Goal: Transaction & Acquisition: Purchase product/service

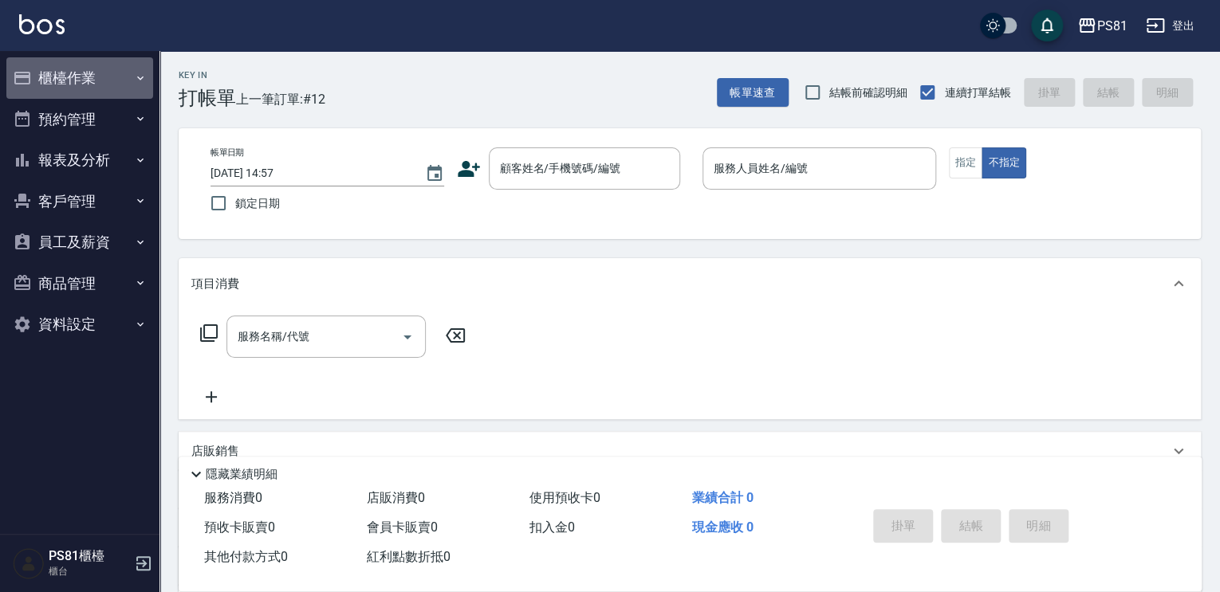
click at [77, 81] on button "櫃檯作業" at bounding box center [79, 77] width 147 height 41
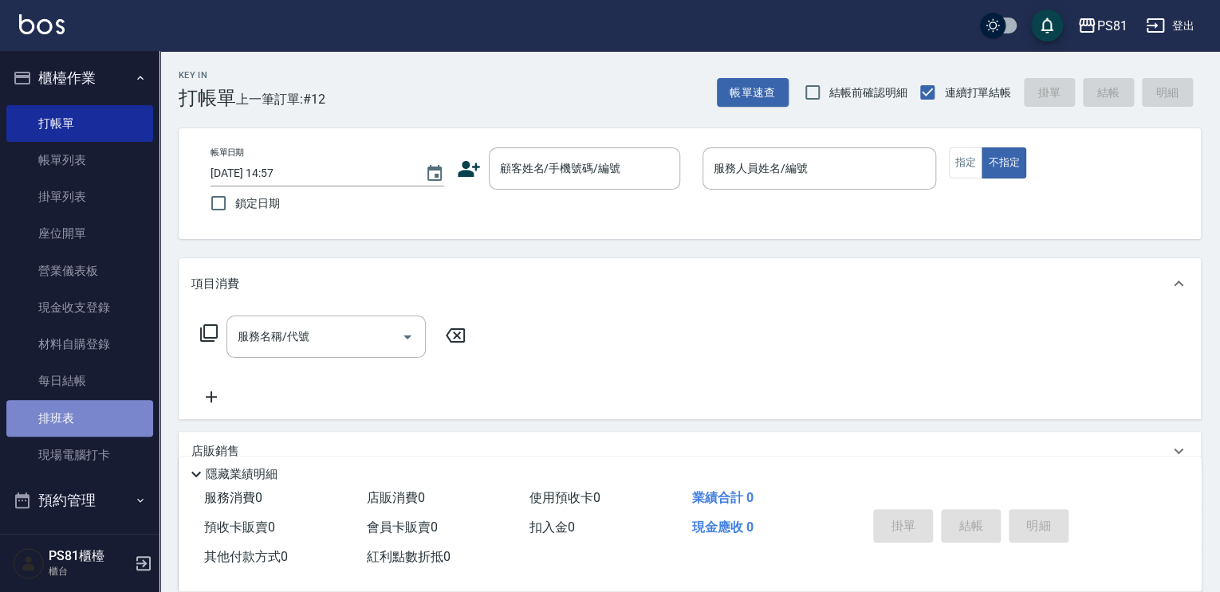
click at [104, 411] on link "排班表" at bounding box center [79, 418] width 147 height 37
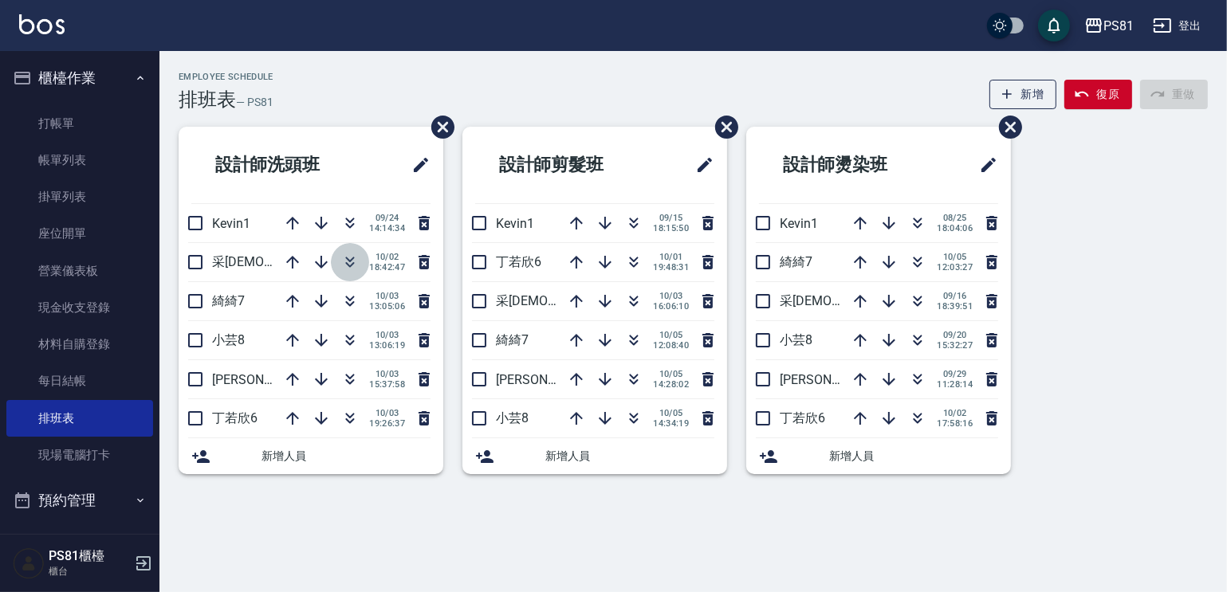
click at [348, 264] on icon "button" at bounding box center [349, 262] width 19 height 19
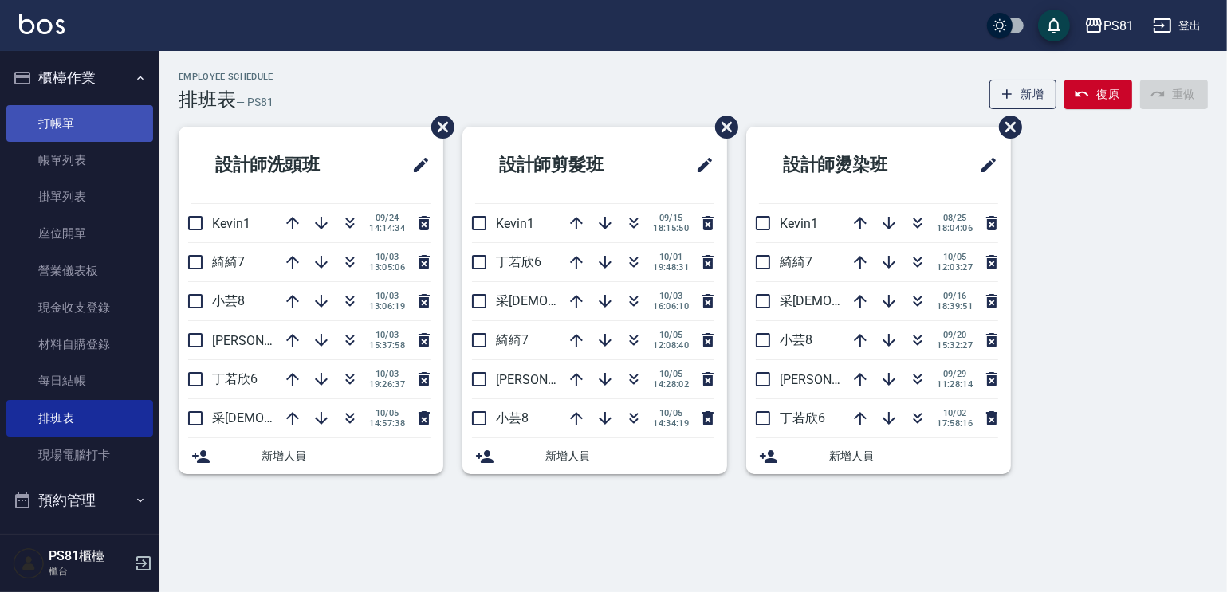
click at [101, 130] on link "打帳單" at bounding box center [79, 123] width 147 height 37
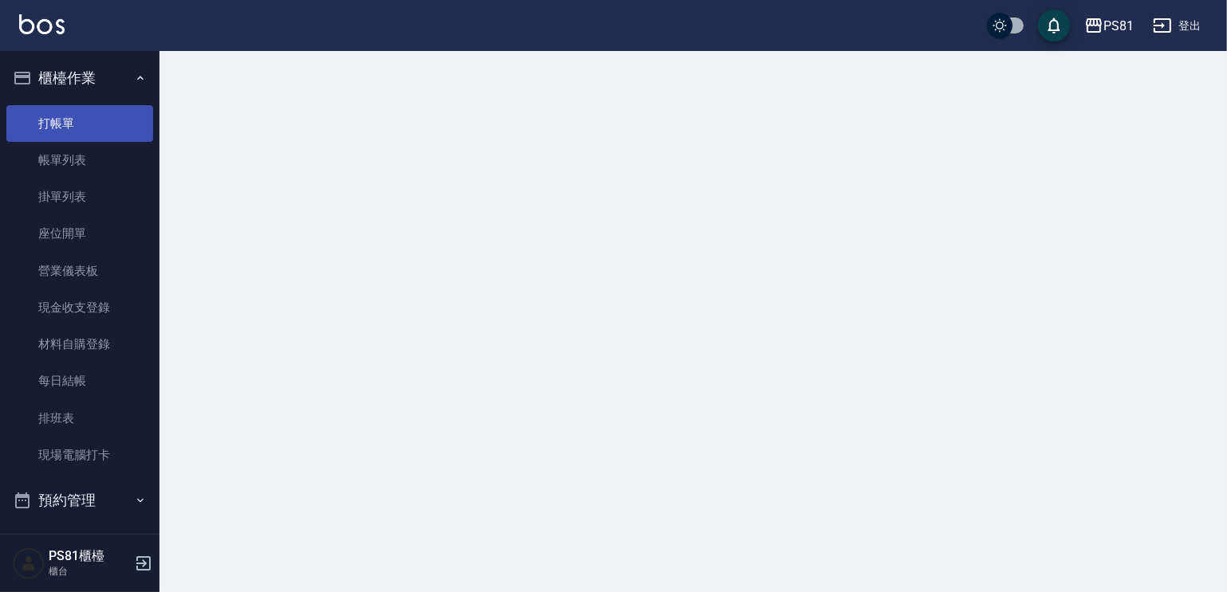
click at [101, 130] on link "打帳單" at bounding box center [79, 123] width 147 height 37
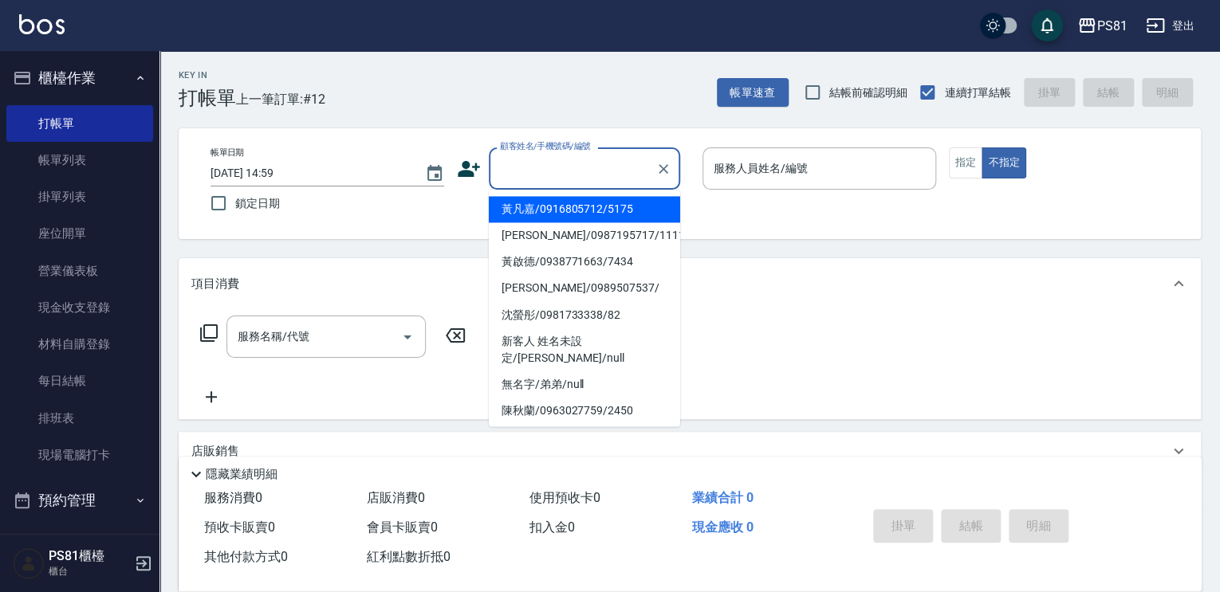
click at [526, 172] on input "顧客姓名/手機號碼/編號" at bounding box center [572, 169] width 153 height 28
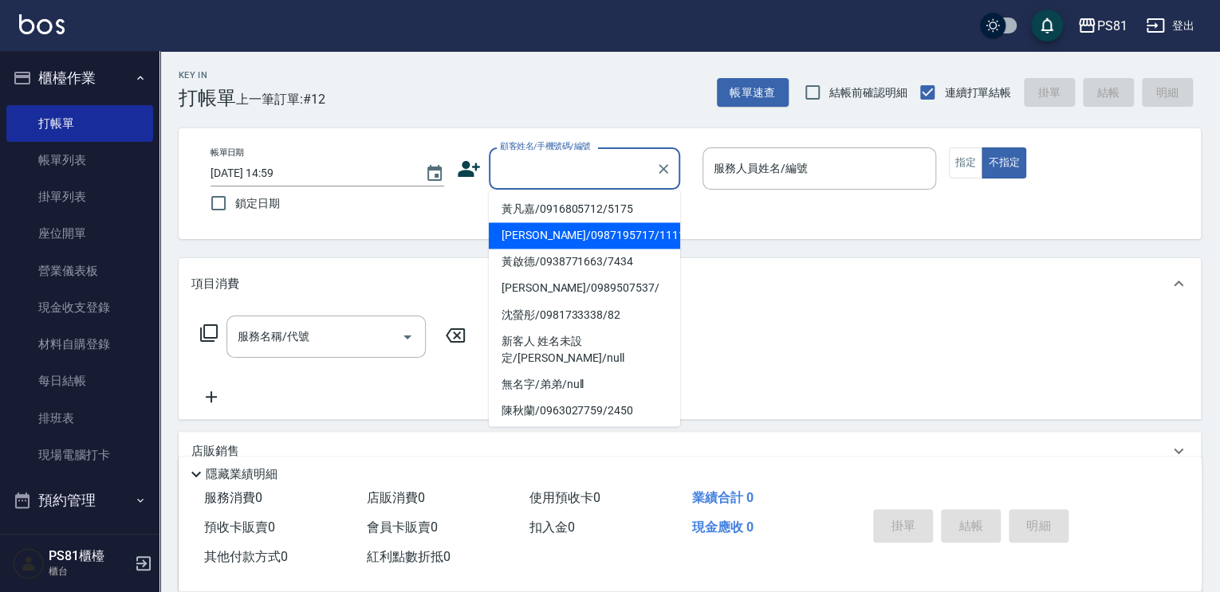
click at [572, 237] on li "[PERSON_NAME]/0987195717/111111" at bounding box center [584, 235] width 191 height 26
type input "[PERSON_NAME]/0987195717/111111"
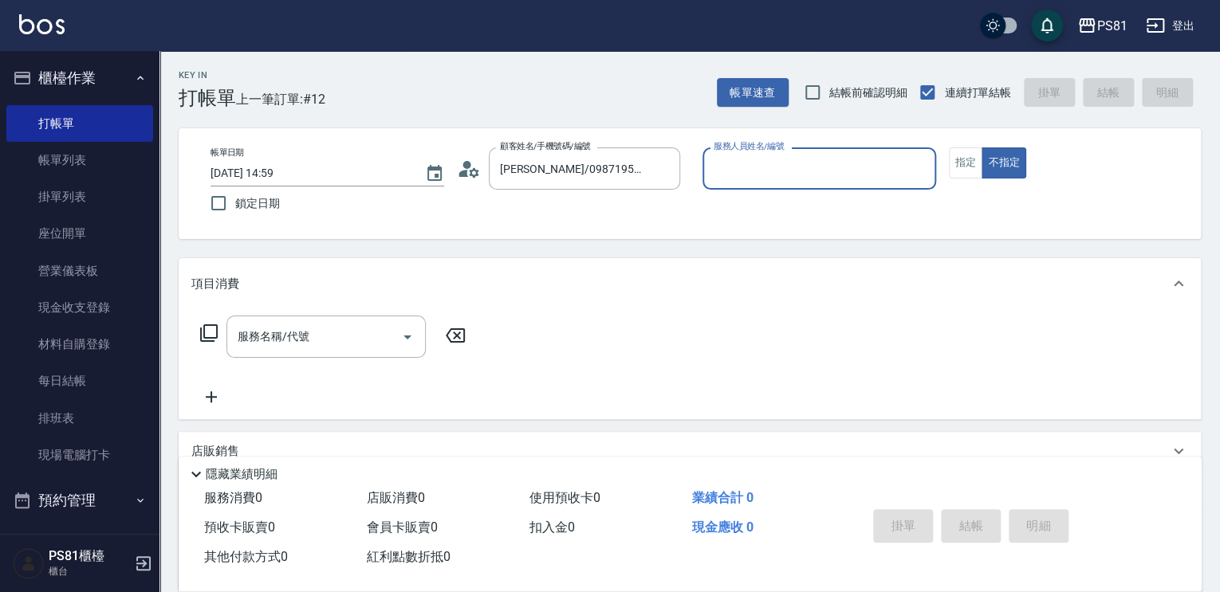
click at [730, 178] on input "服務人員姓名/編號" at bounding box center [819, 169] width 219 height 28
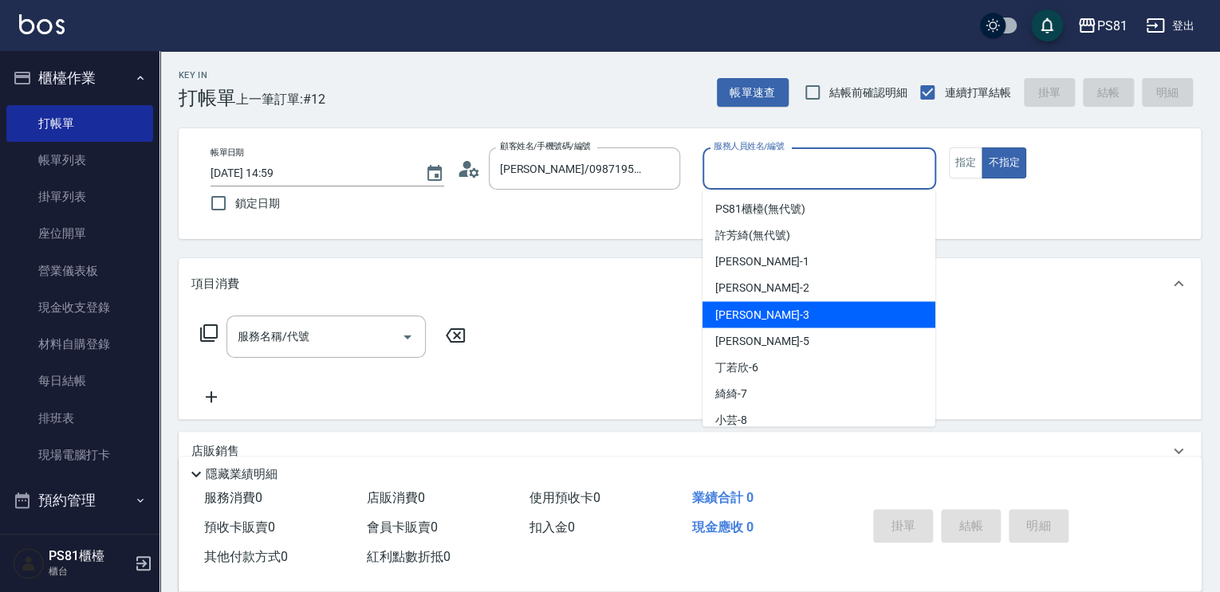
click at [758, 315] on div "[PERSON_NAME] -3" at bounding box center [818, 314] width 233 height 26
type input "[PERSON_NAME]-3"
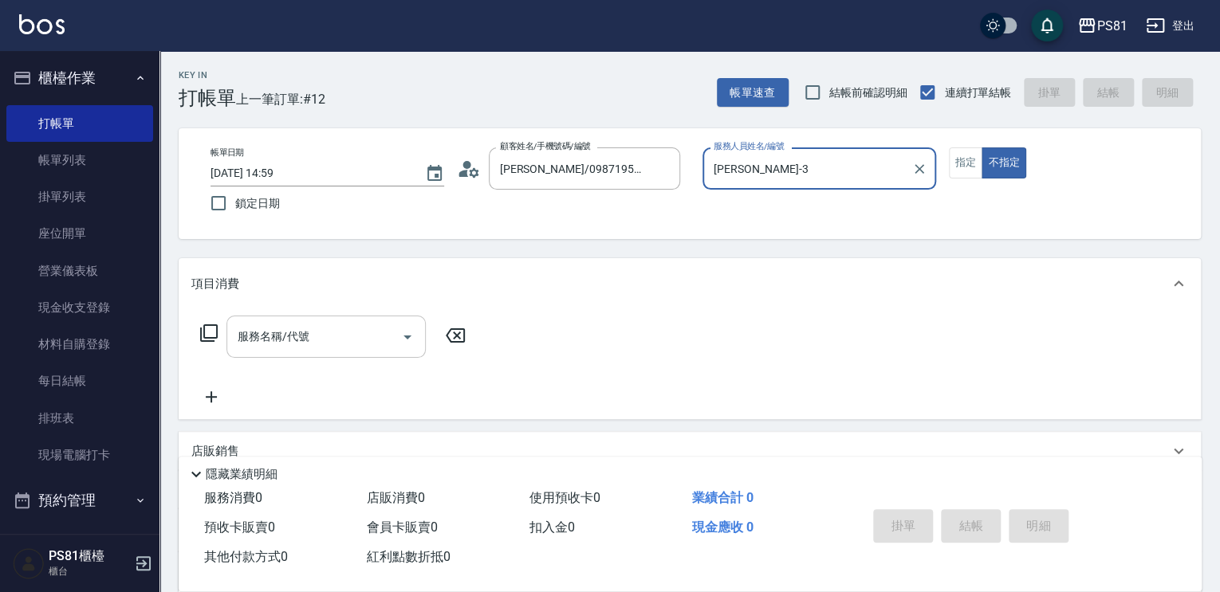
click at [317, 340] on input "服務名稱/代號" at bounding box center [314, 337] width 161 height 28
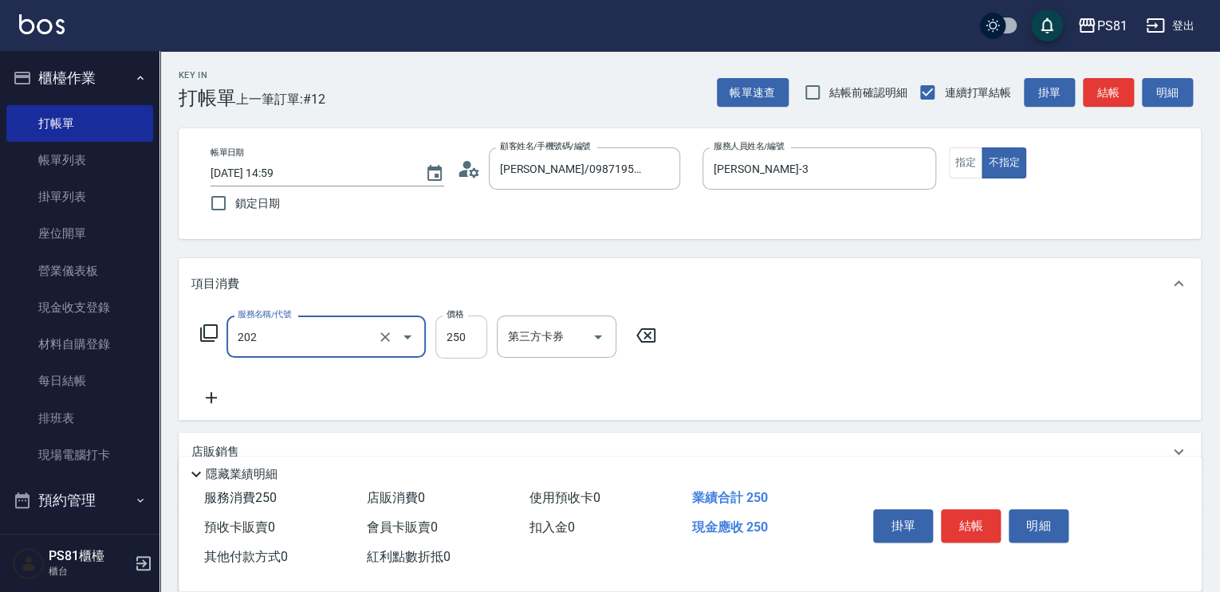
type input "單剪250(202)"
click at [461, 330] on input "250" at bounding box center [461, 337] width 52 height 43
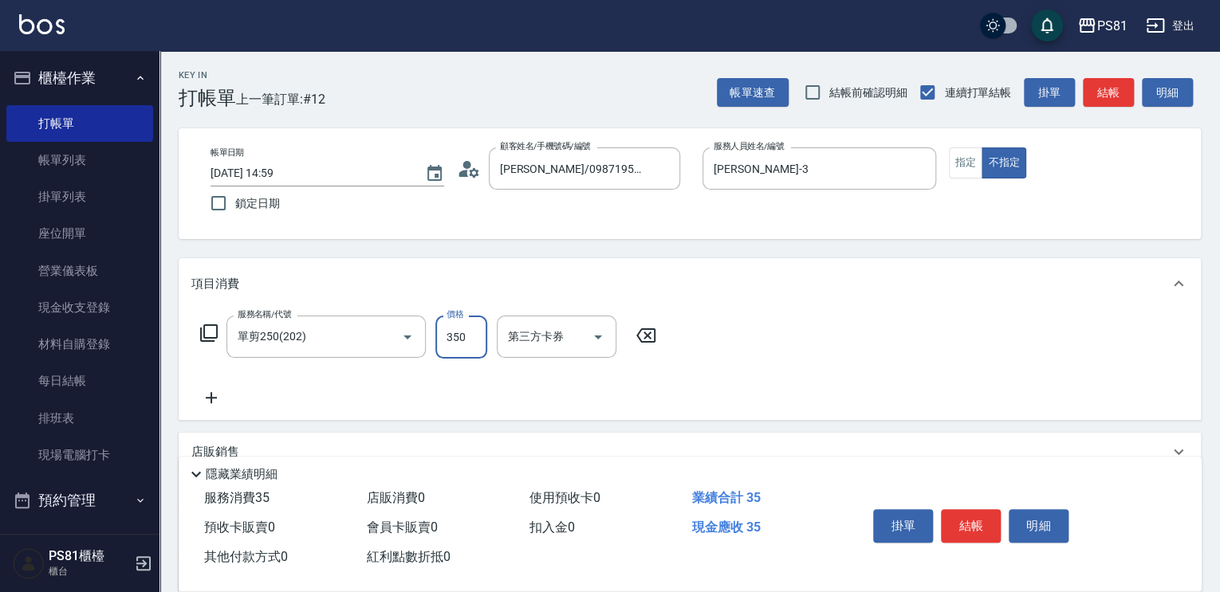
type input "350"
click at [973, 159] on button "指定" at bounding box center [966, 162] width 34 height 31
click at [967, 520] on button "結帳" at bounding box center [971, 525] width 60 height 33
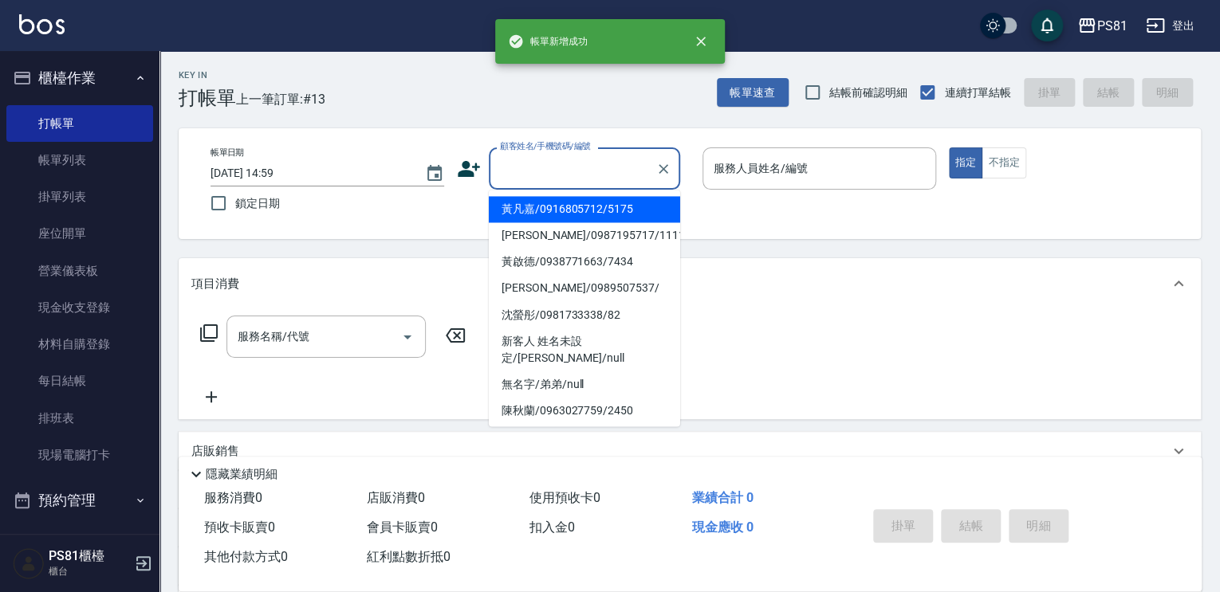
drag, startPoint x: 561, startPoint y: 154, endPoint x: 546, endPoint y: 200, distance: 48.7
click at [561, 155] on input "顧客姓名/手機號碼/編號" at bounding box center [572, 169] width 153 height 28
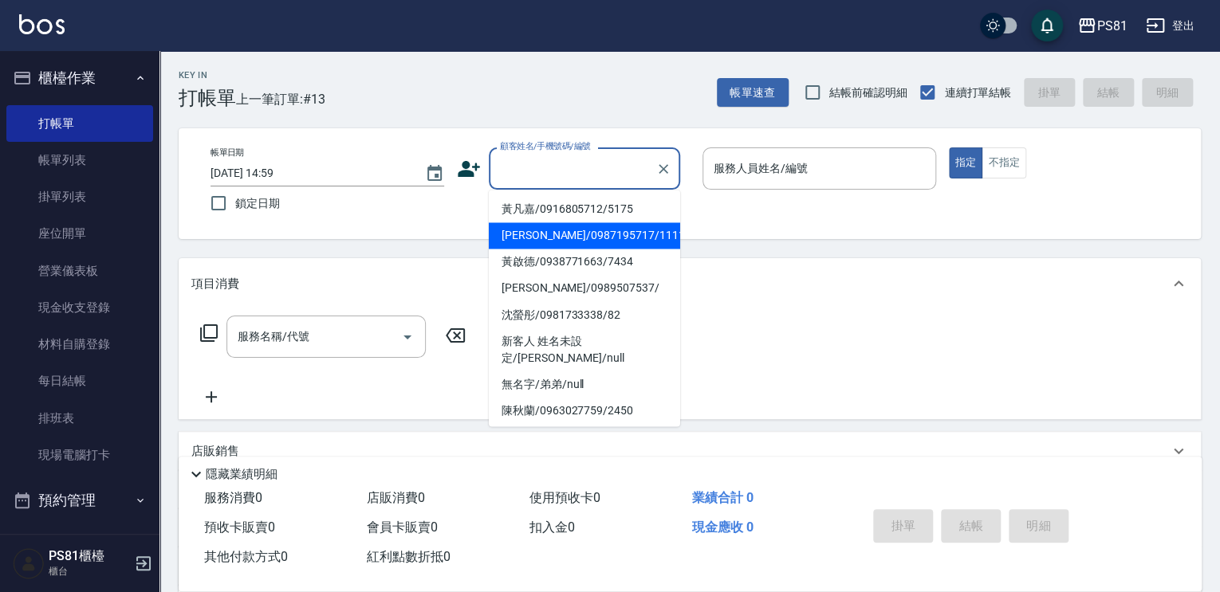
click at [536, 236] on li "[PERSON_NAME]/0987195717/111111" at bounding box center [584, 235] width 191 height 26
type input "[PERSON_NAME]/0987195717/111111"
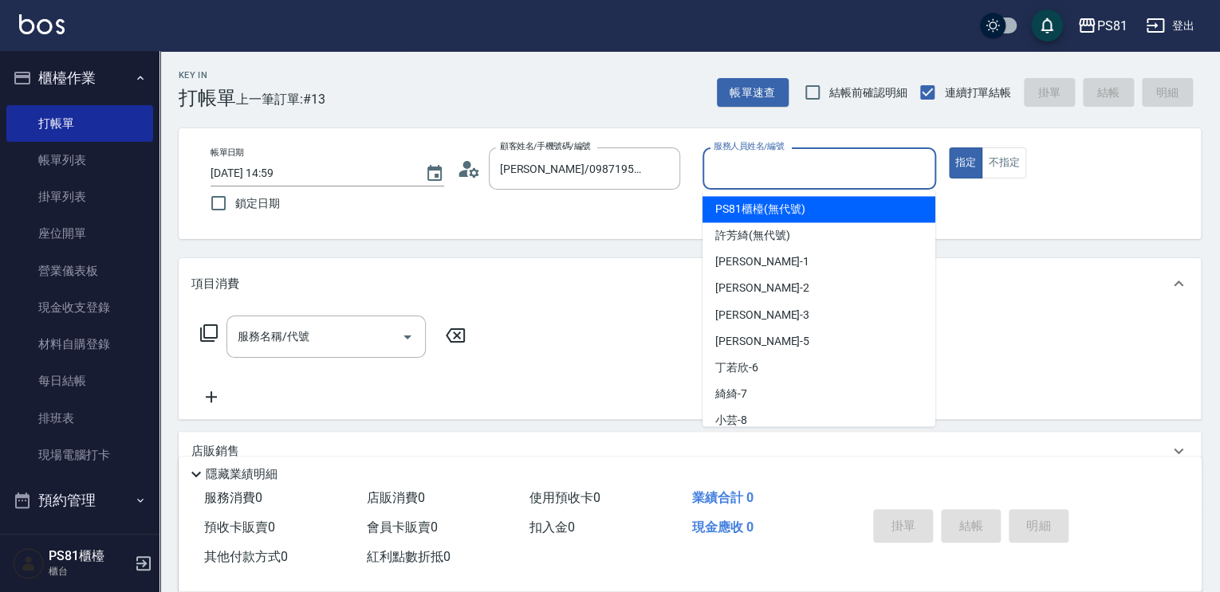
drag, startPoint x: 900, startPoint y: 171, endPoint x: 831, endPoint y: 254, distance: 108.1
click at [891, 176] on input "服務人員姓名/編號" at bounding box center [819, 169] width 219 height 28
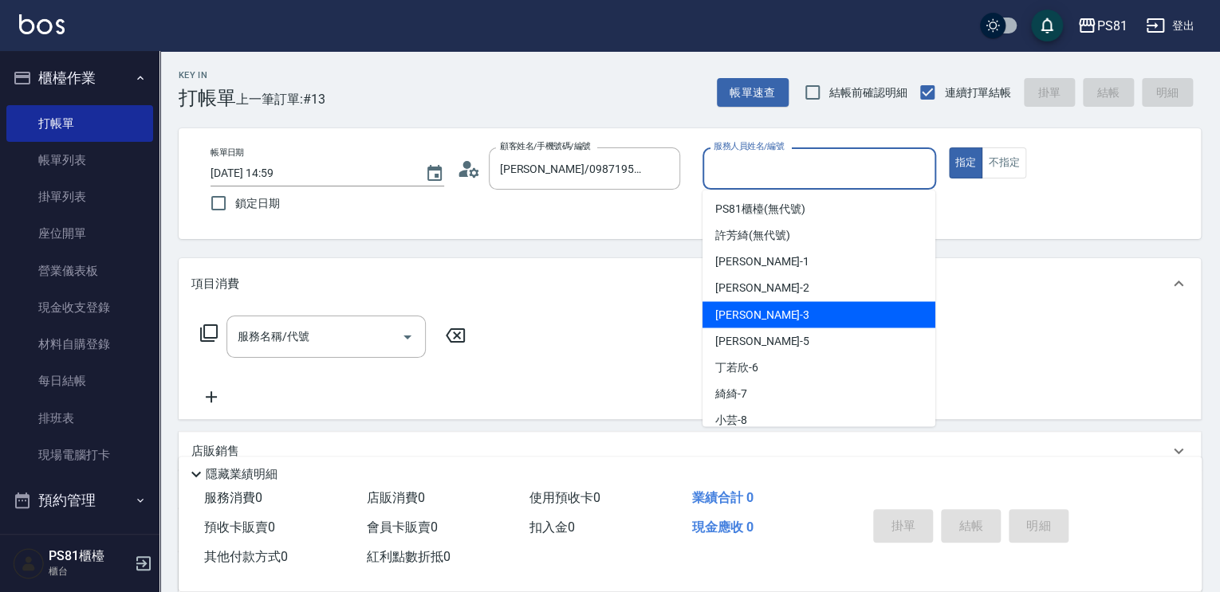
drag, startPoint x: 796, startPoint y: 312, endPoint x: 579, endPoint y: 325, distance: 217.3
click at [787, 317] on div "[PERSON_NAME] -3" at bounding box center [818, 314] width 233 height 26
type input "[PERSON_NAME]-3"
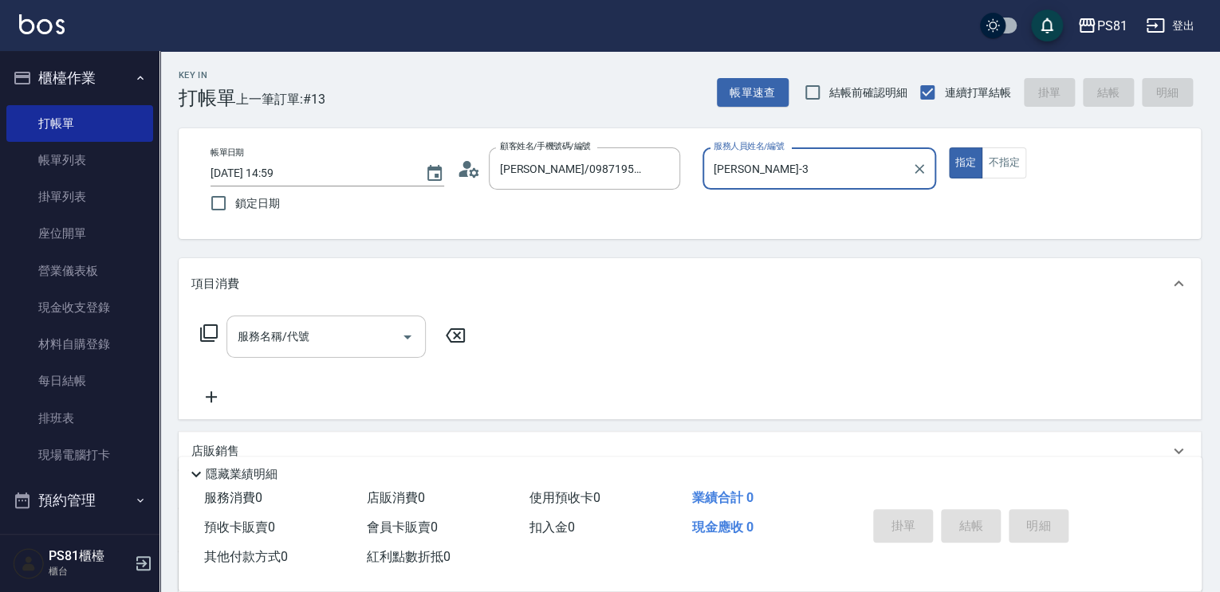
click at [377, 342] on input "服務名稱/代號" at bounding box center [314, 337] width 161 height 28
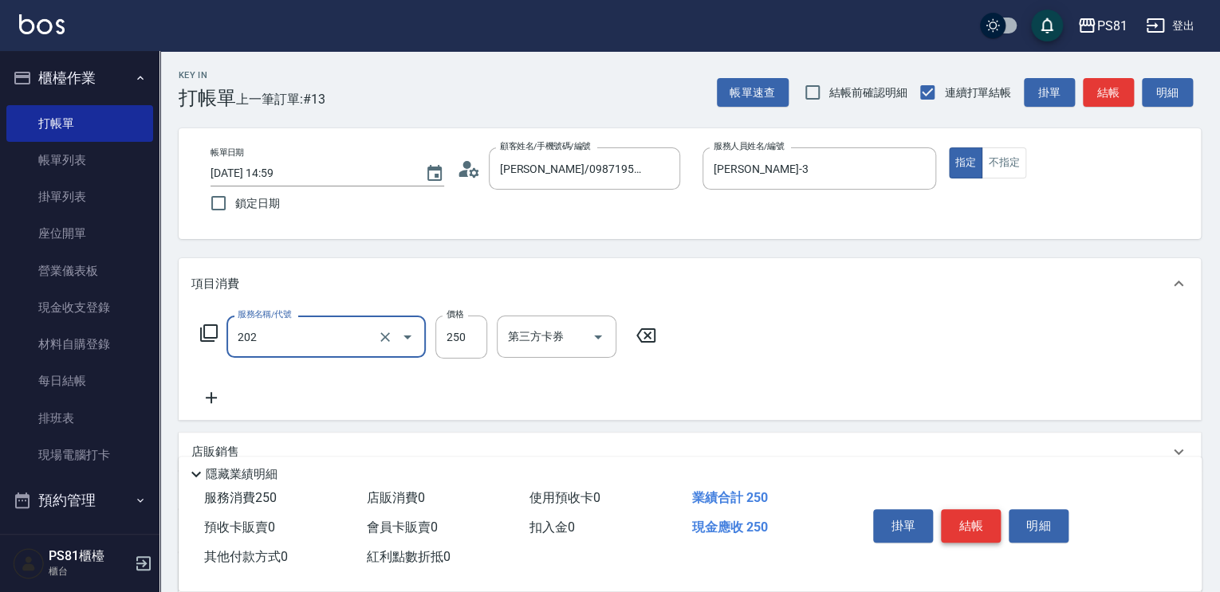
type input "單剪250(202)"
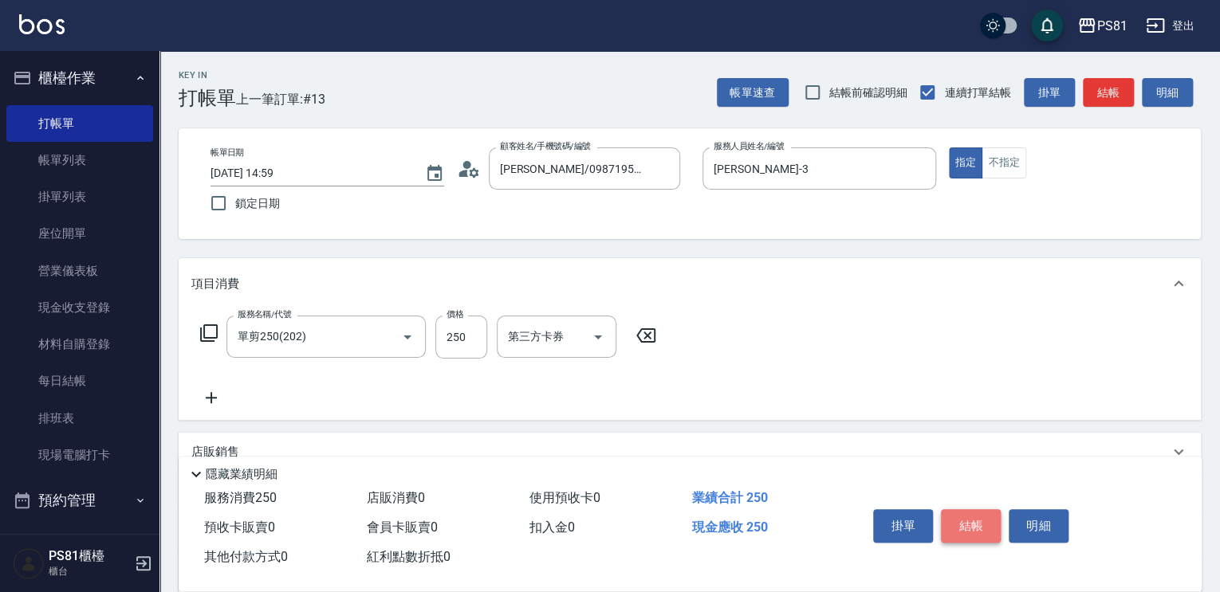
click at [969, 533] on button "結帳" at bounding box center [971, 525] width 60 height 33
type input "[DATE] 15:00"
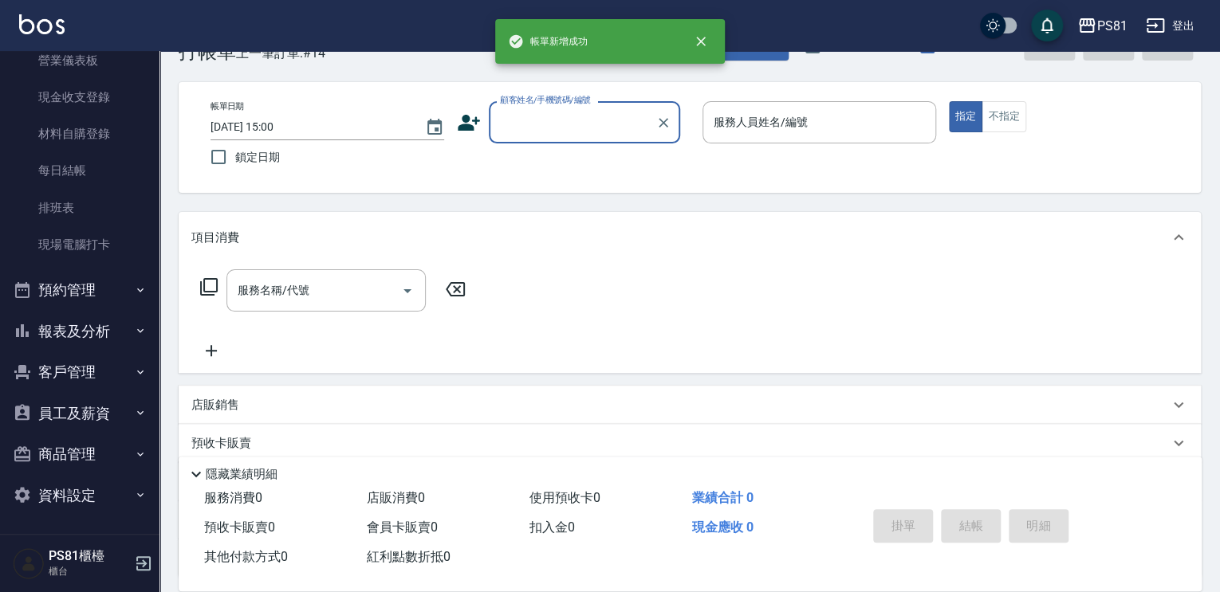
scroll to position [182, 0]
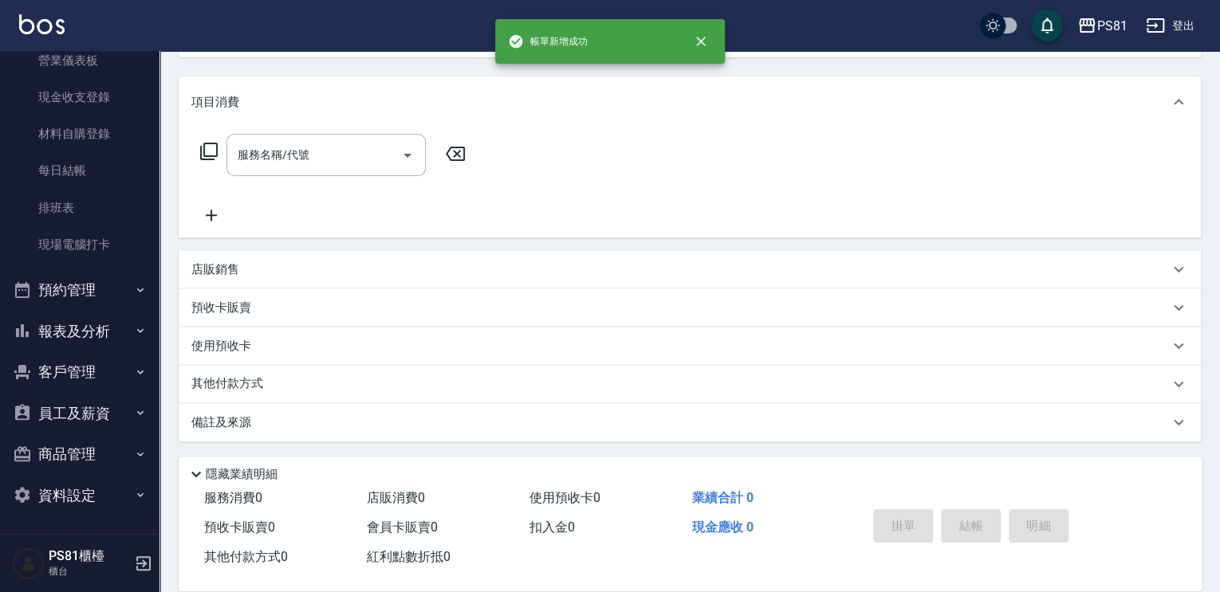
click at [108, 293] on button "預約管理" at bounding box center [79, 289] width 147 height 41
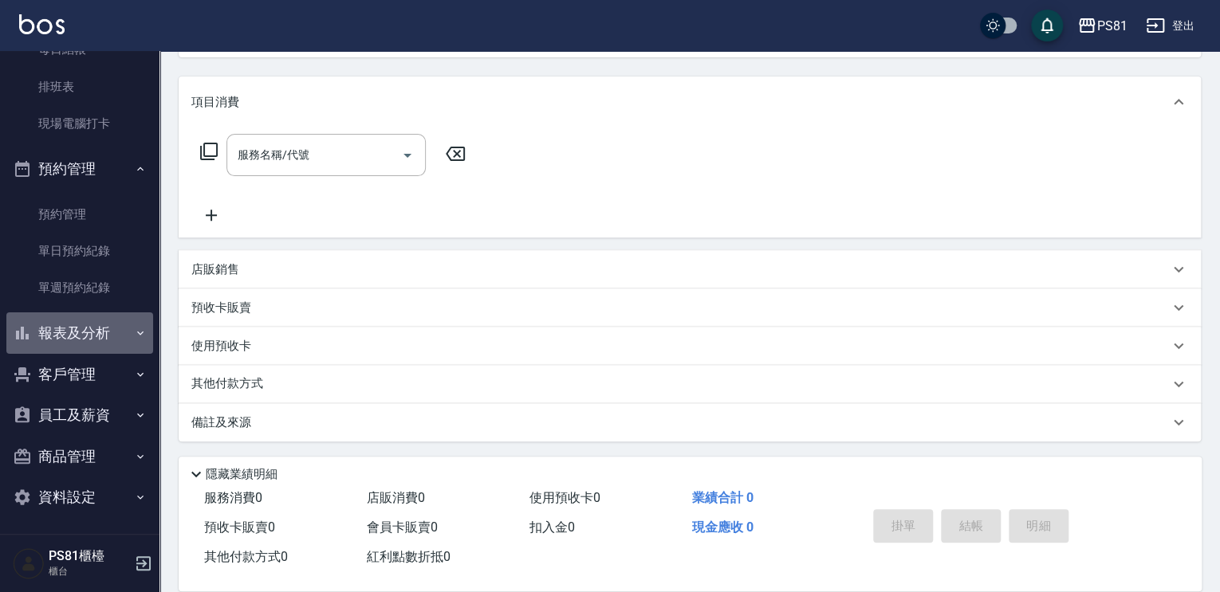
drag, startPoint x: 100, startPoint y: 330, endPoint x: 100, endPoint y: 338, distance: 8.0
click at [100, 338] on button "報表及分析" at bounding box center [79, 333] width 147 height 41
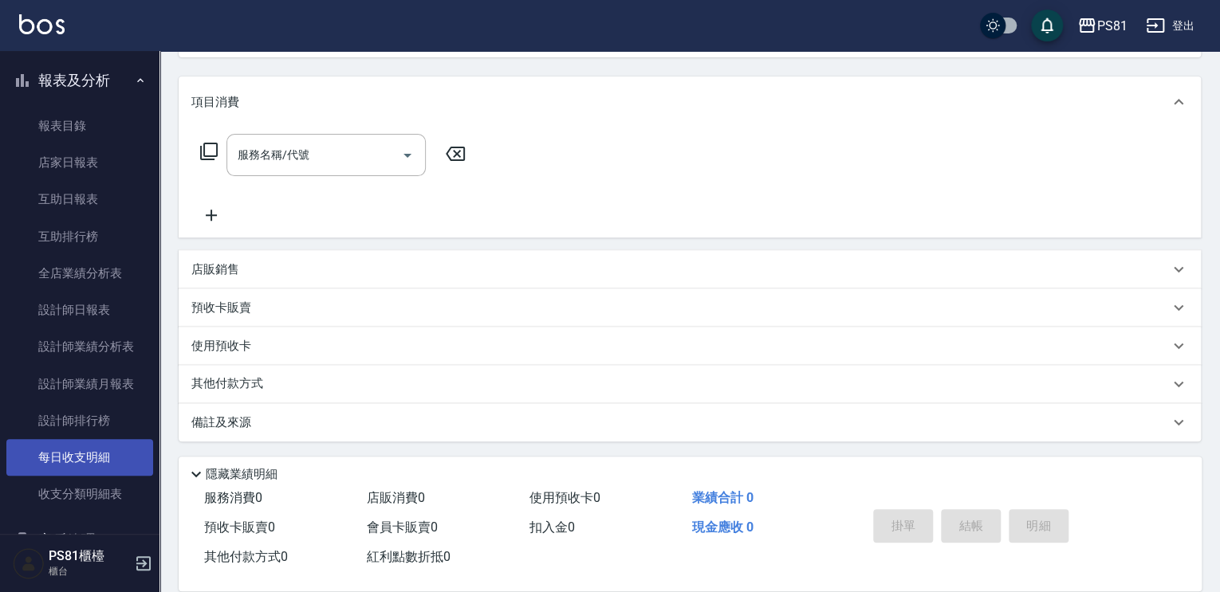
scroll to position [745, 0]
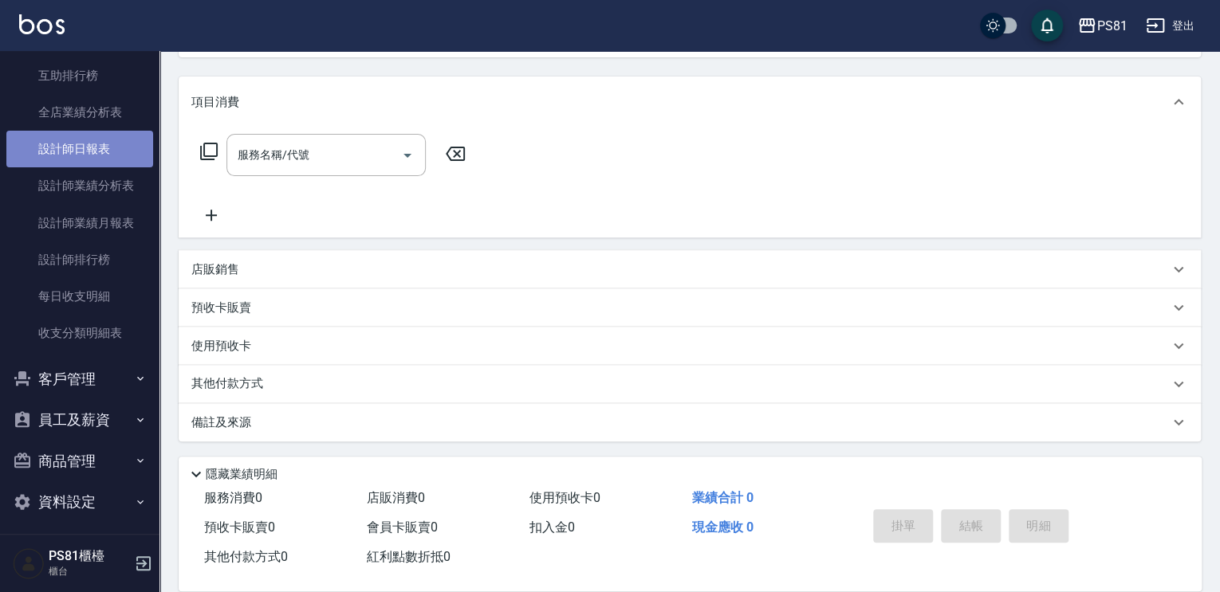
click at [91, 144] on link "設計師日報表" at bounding box center [79, 149] width 147 height 37
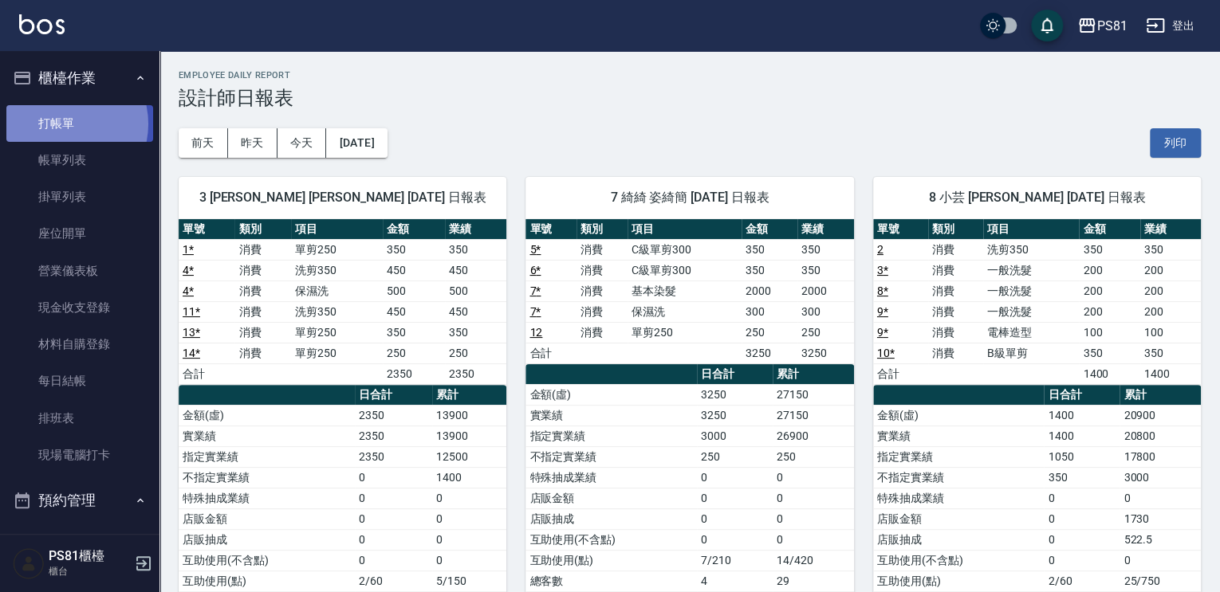
click at [61, 124] on link "打帳單" at bounding box center [79, 123] width 147 height 37
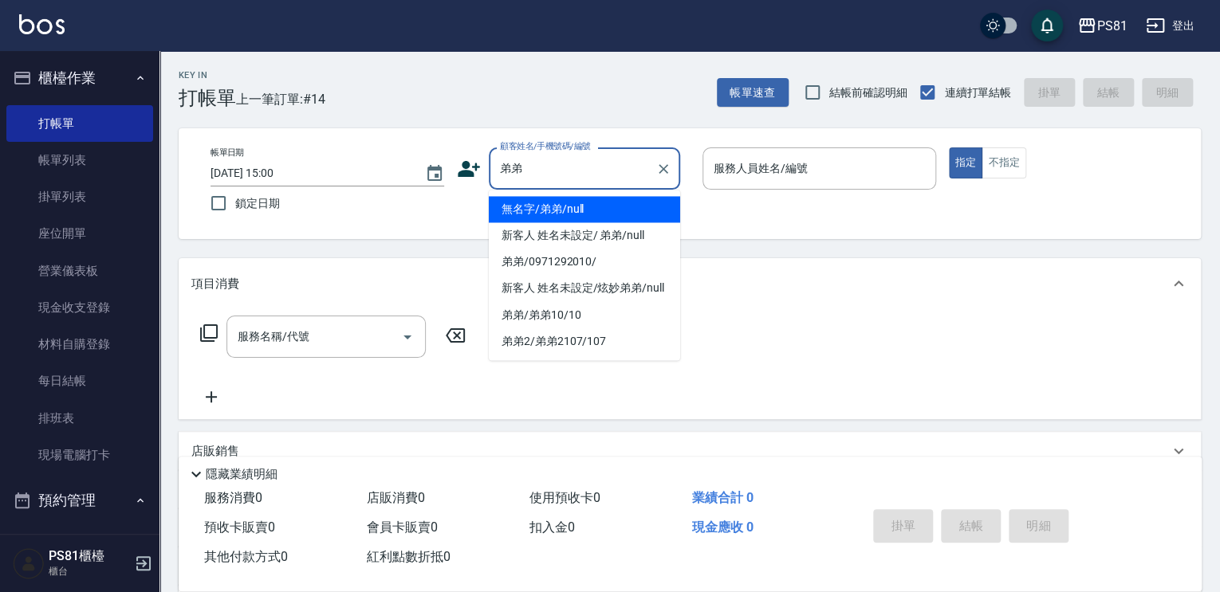
click at [536, 212] on li "無名字/弟弟/null" at bounding box center [584, 209] width 191 height 26
type input "無名字/弟弟/null"
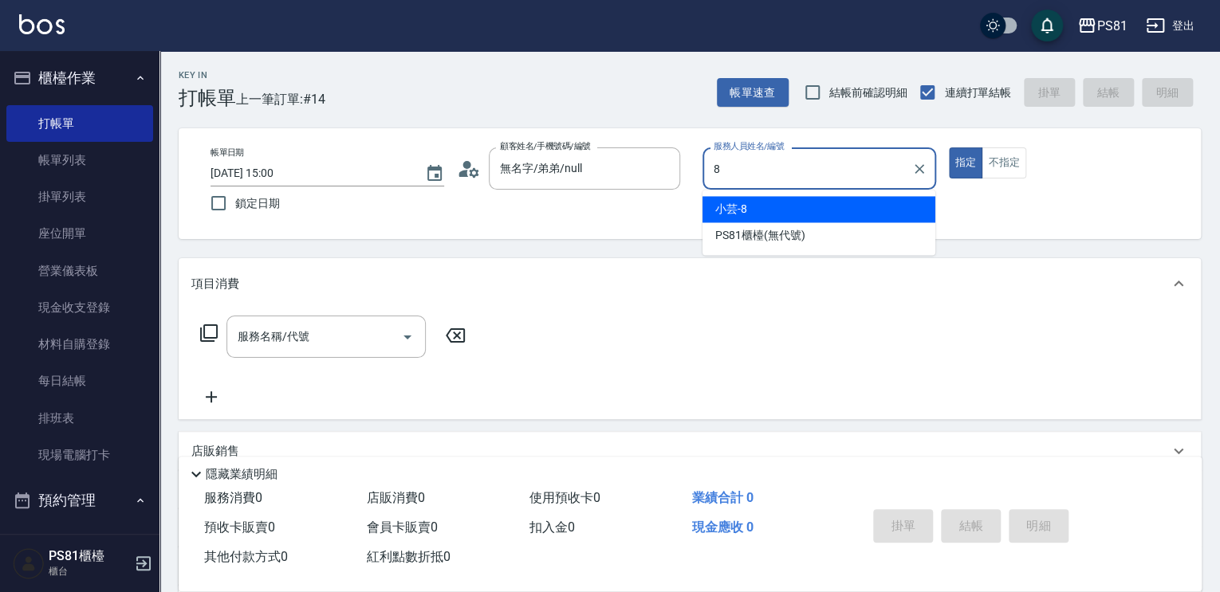
type input "小芸-8"
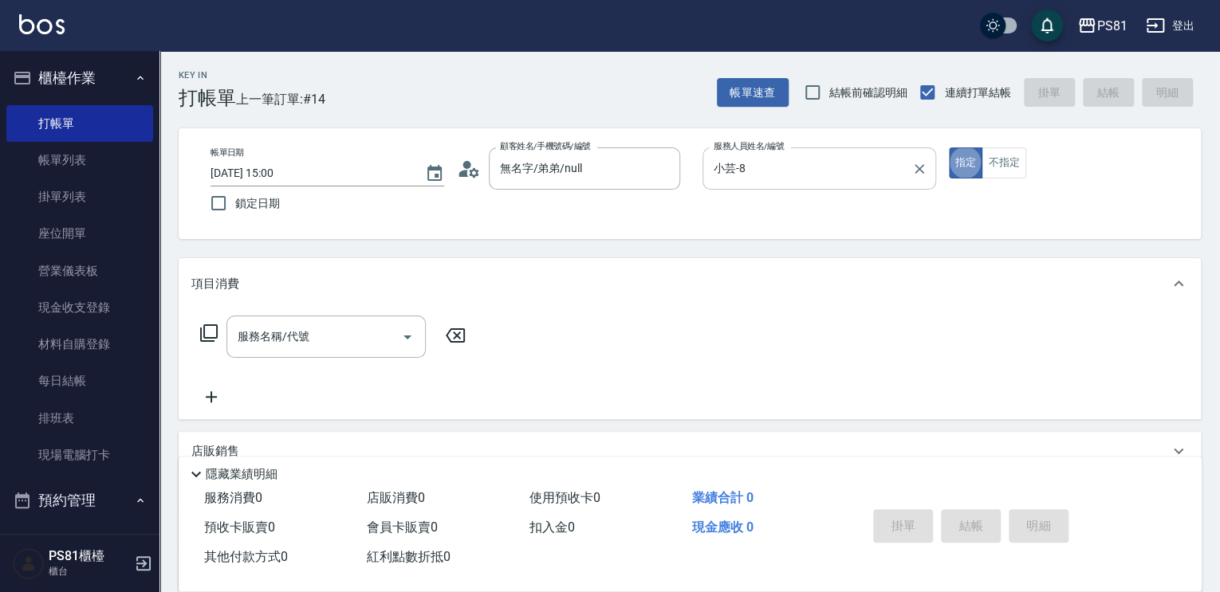
type button "true"
click at [1017, 161] on button "不指定" at bounding box center [1003, 162] width 45 height 31
click at [330, 356] on div "服務名稱/代號 服務名稱/代號" at bounding box center [333, 361] width 284 height 91
click at [330, 355] on div "服務名稱/代號" at bounding box center [325, 337] width 199 height 42
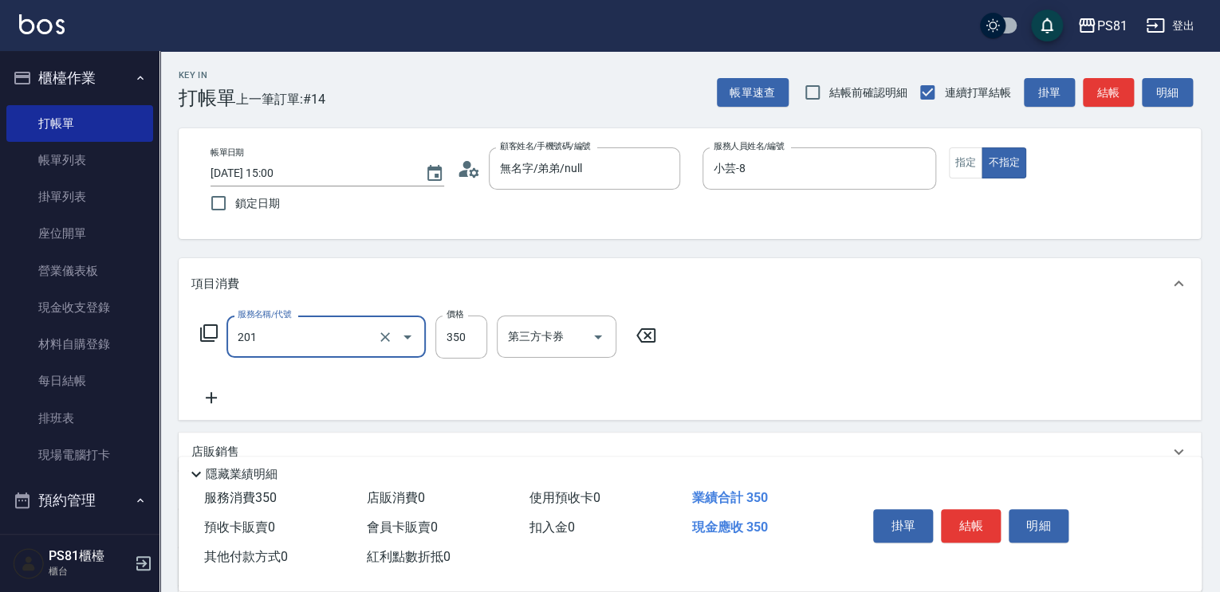
type input "洗剪350(201)"
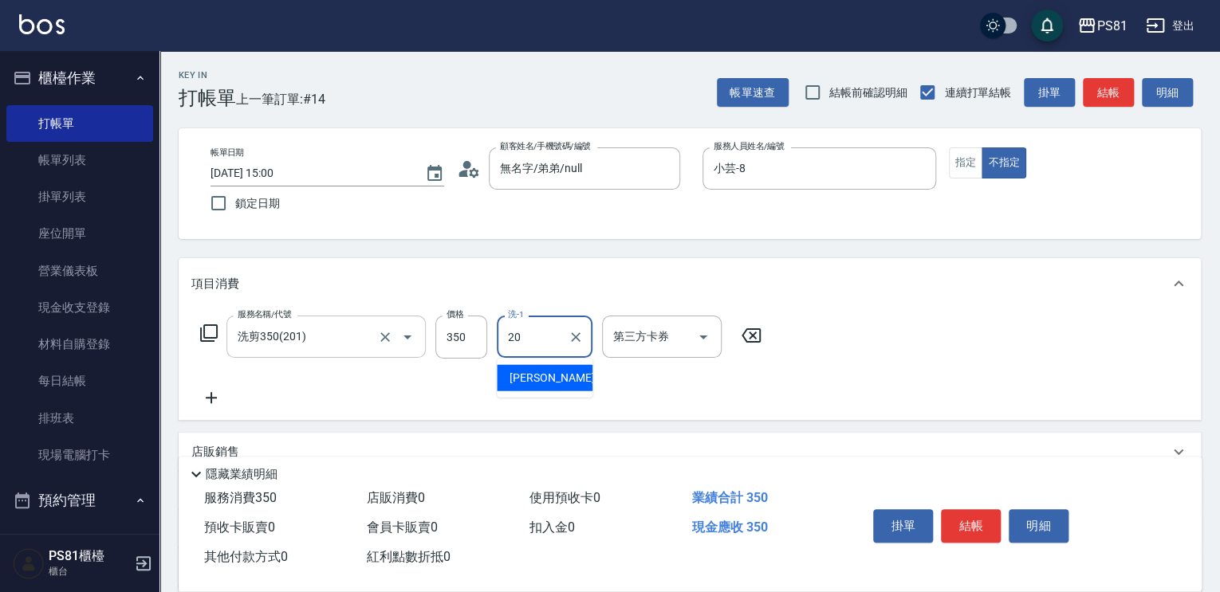
type input "[PERSON_NAME]-20"
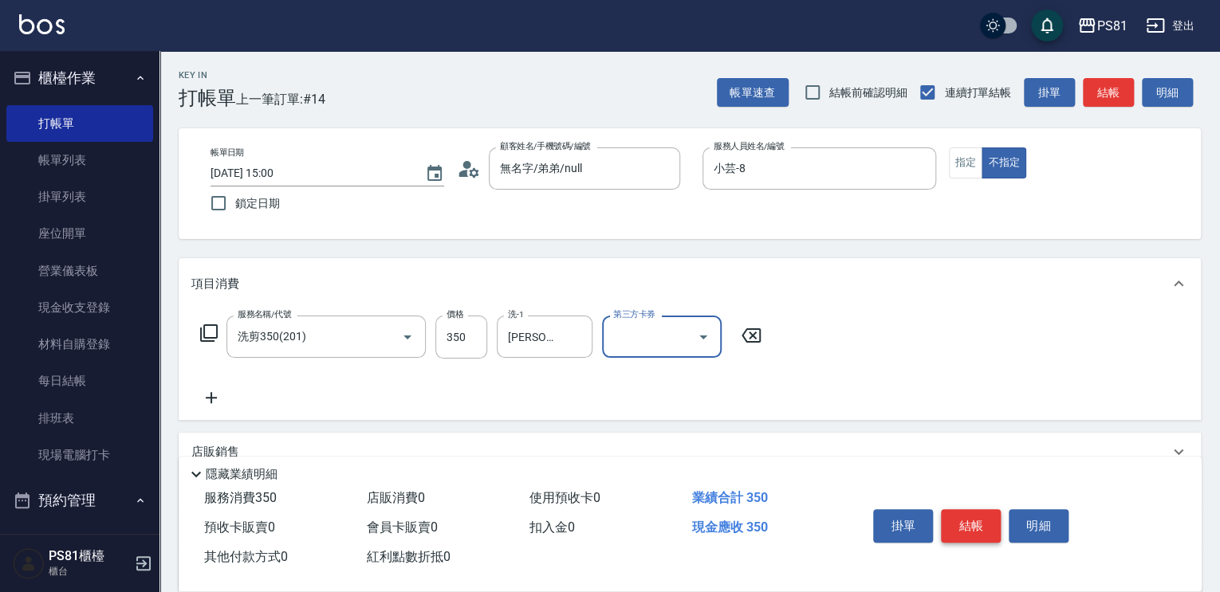
click at [950, 515] on button "結帳" at bounding box center [971, 525] width 60 height 33
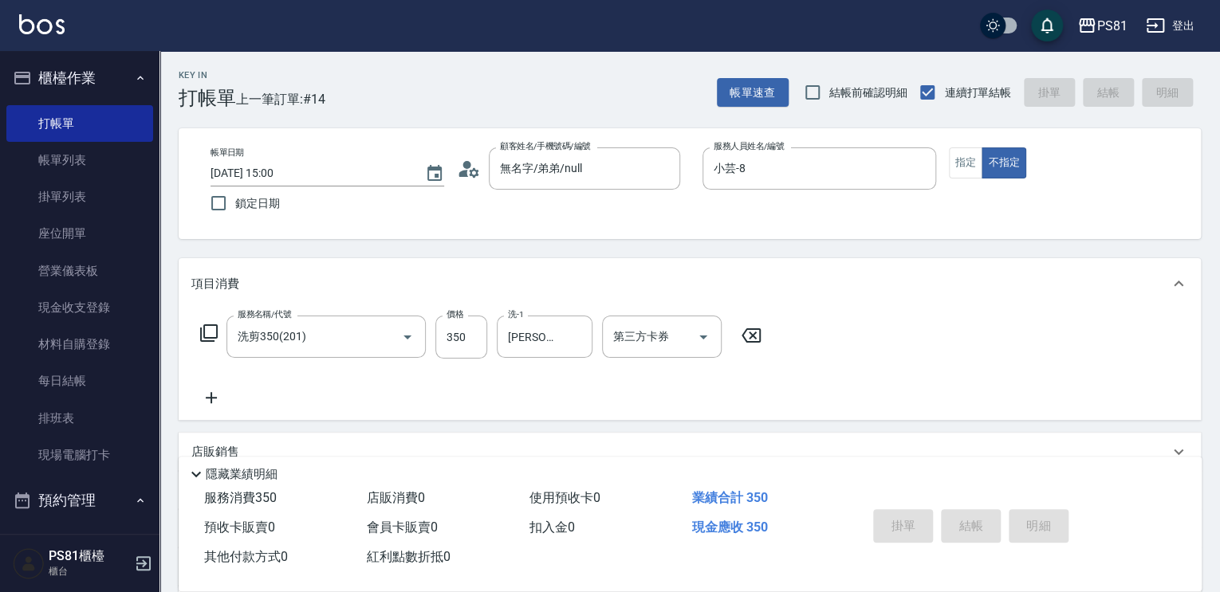
type input "[DATE] 15:10"
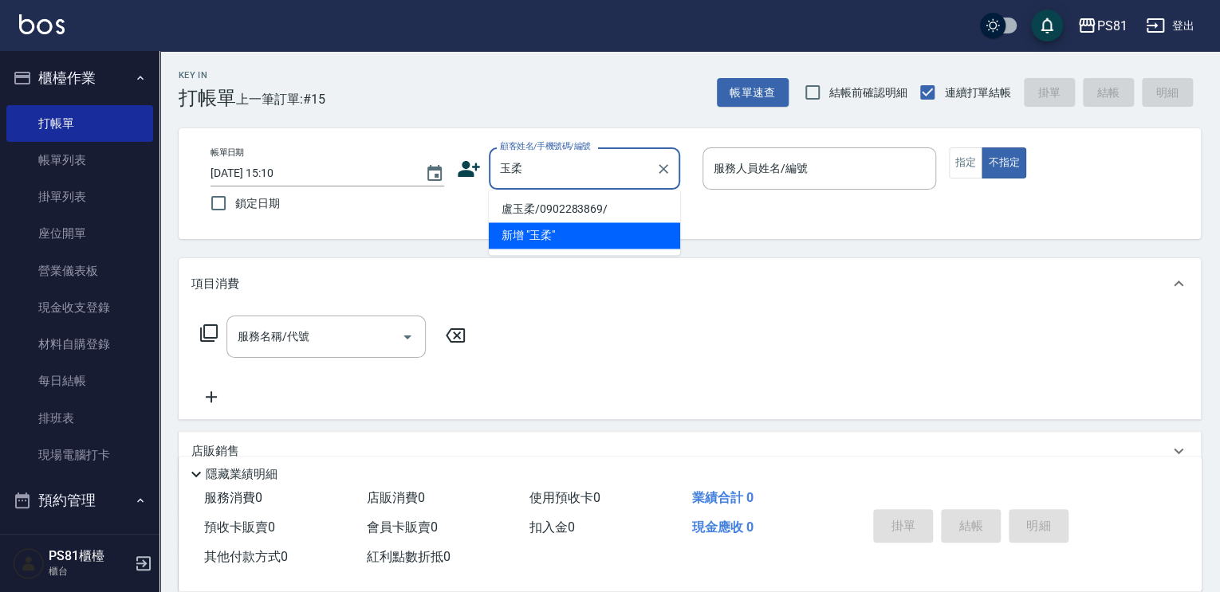
click at [529, 210] on li "盧玉柔/0902283869/" at bounding box center [584, 209] width 191 height 26
type input "盧玉柔/0902283869/"
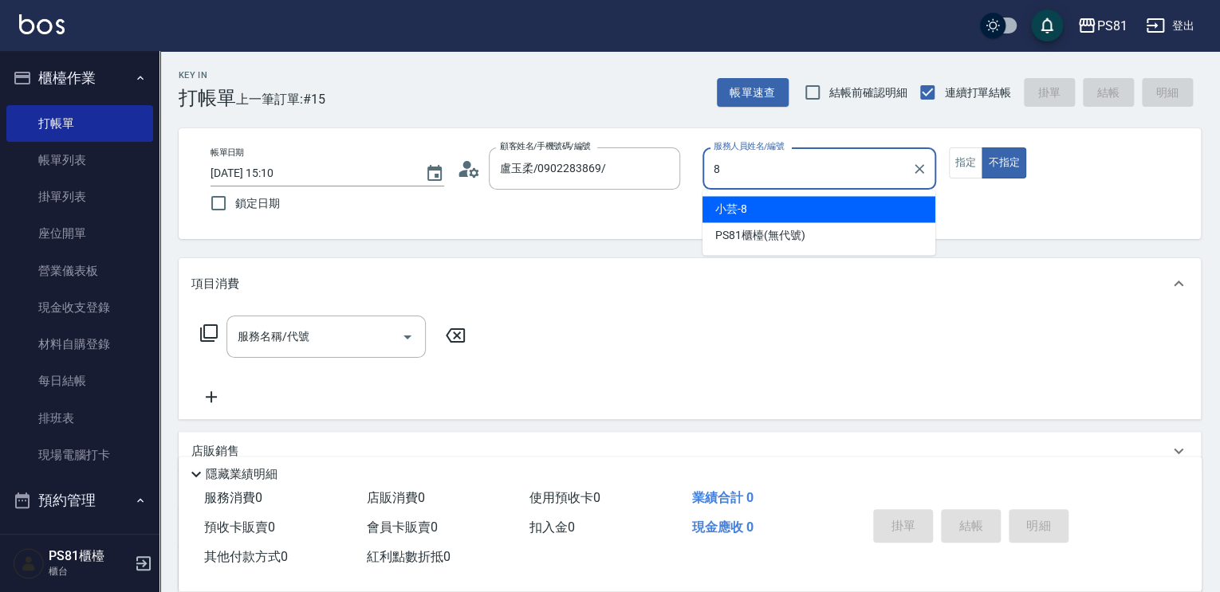
type input "小芸-8"
type button "false"
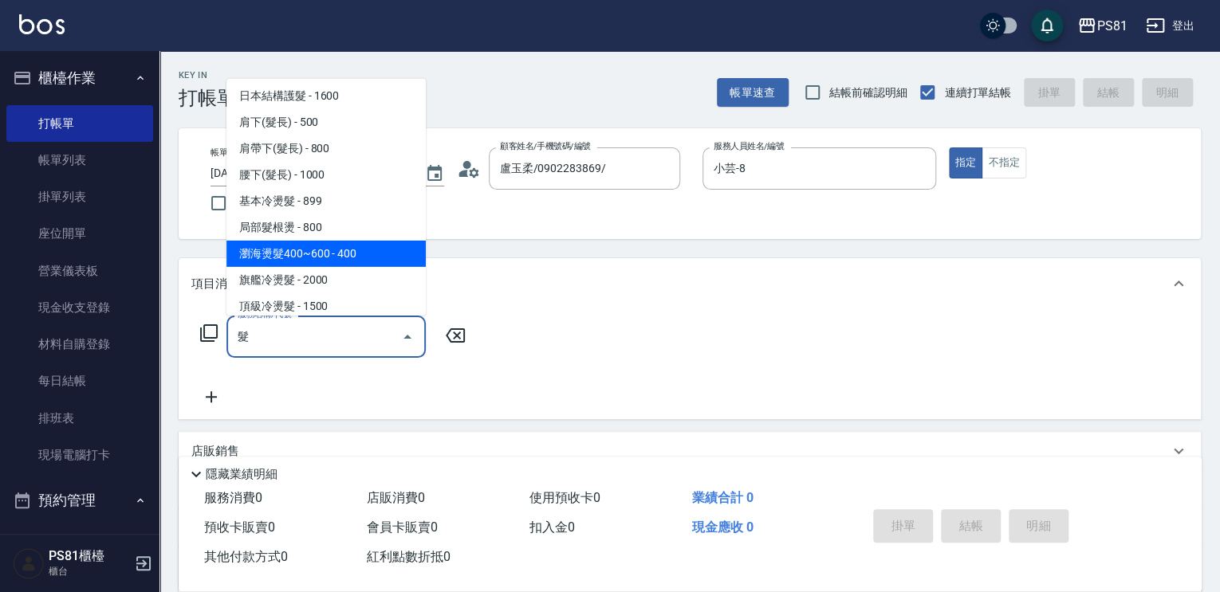
scroll to position [80, 0]
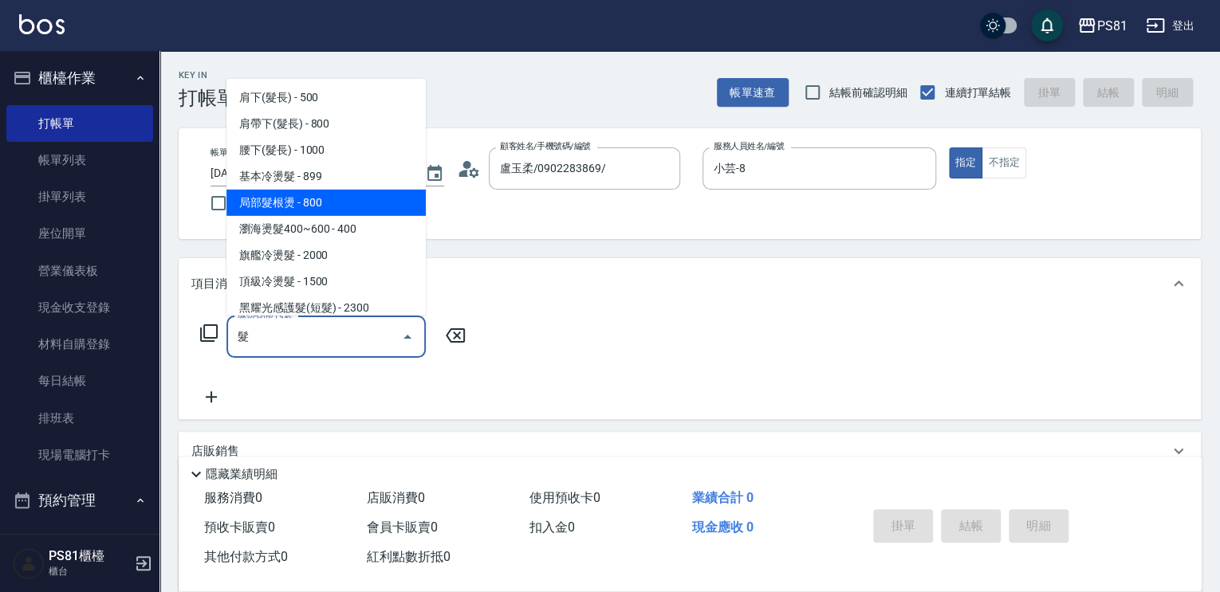
click at [364, 137] on span "肩帶下(髮長) - 800" at bounding box center [325, 124] width 199 height 26
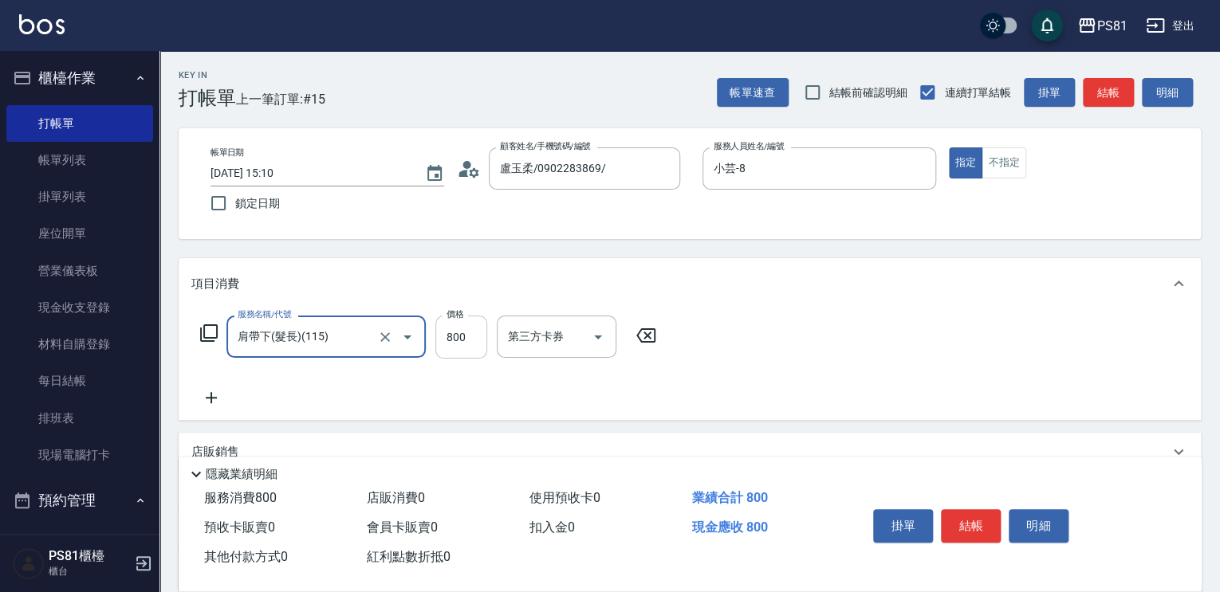
type input "肩帶下(髮長)(115)"
click at [475, 353] on input "800" at bounding box center [461, 337] width 52 height 43
type input "600"
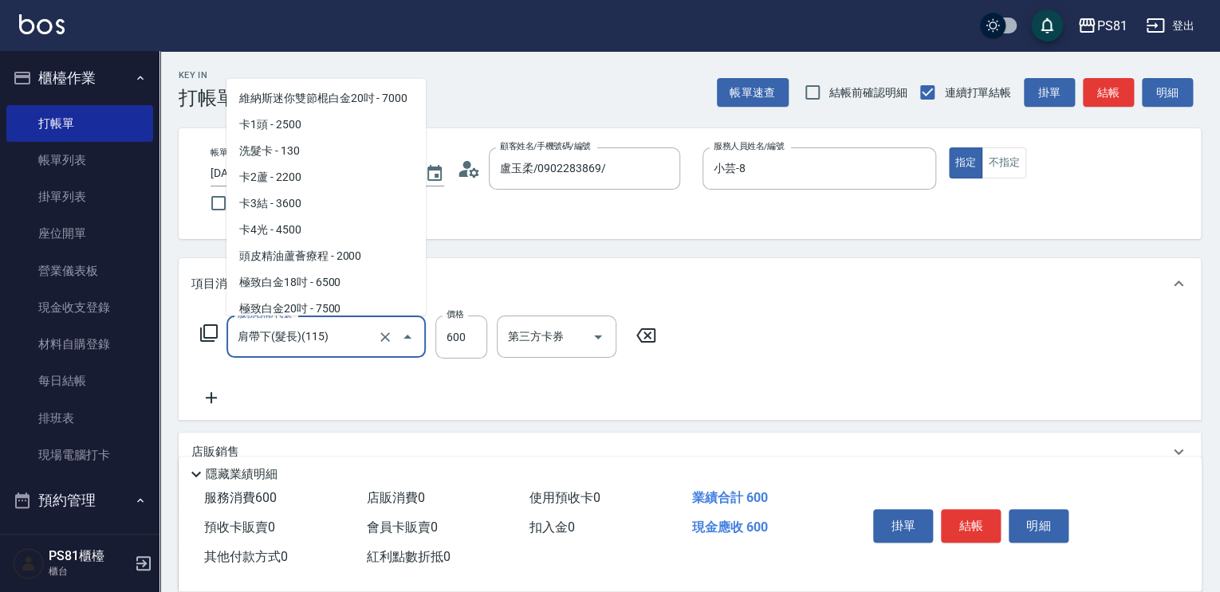
click at [334, 327] on input "肩帶下(髮長)(115)" at bounding box center [304, 337] width 140 height 28
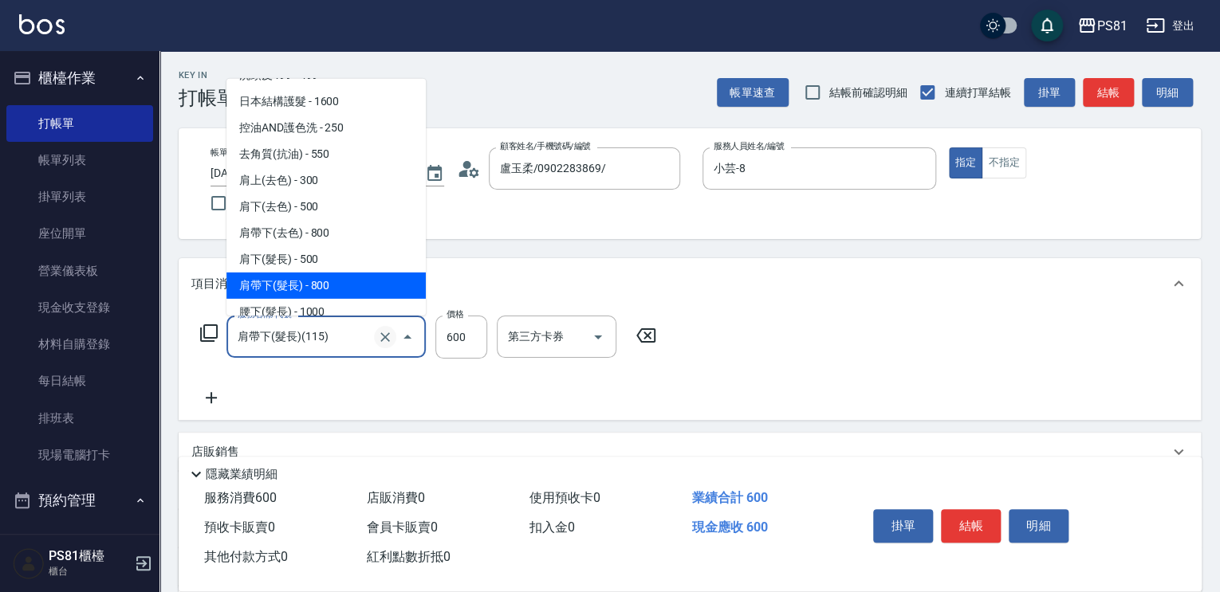
click at [383, 330] on icon "Clear" at bounding box center [385, 337] width 16 height 16
click at [351, 334] on input "服務名稱/代號" at bounding box center [304, 337] width 140 height 28
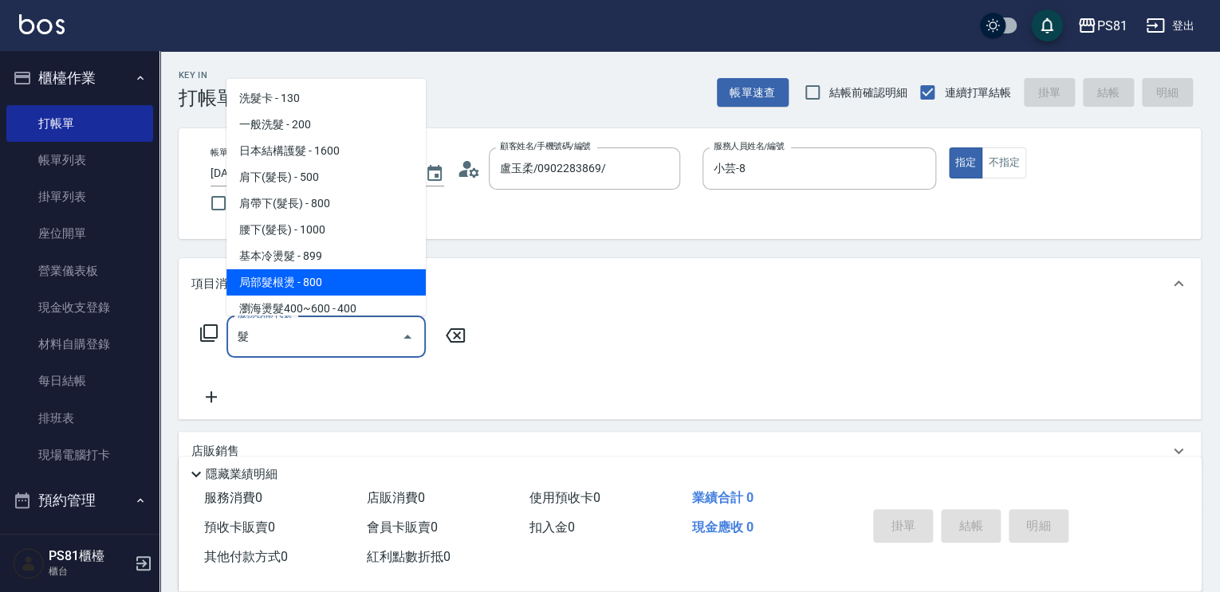
click at [262, 290] on span "局部髮根燙 - 800" at bounding box center [325, 282] width 199 height 26
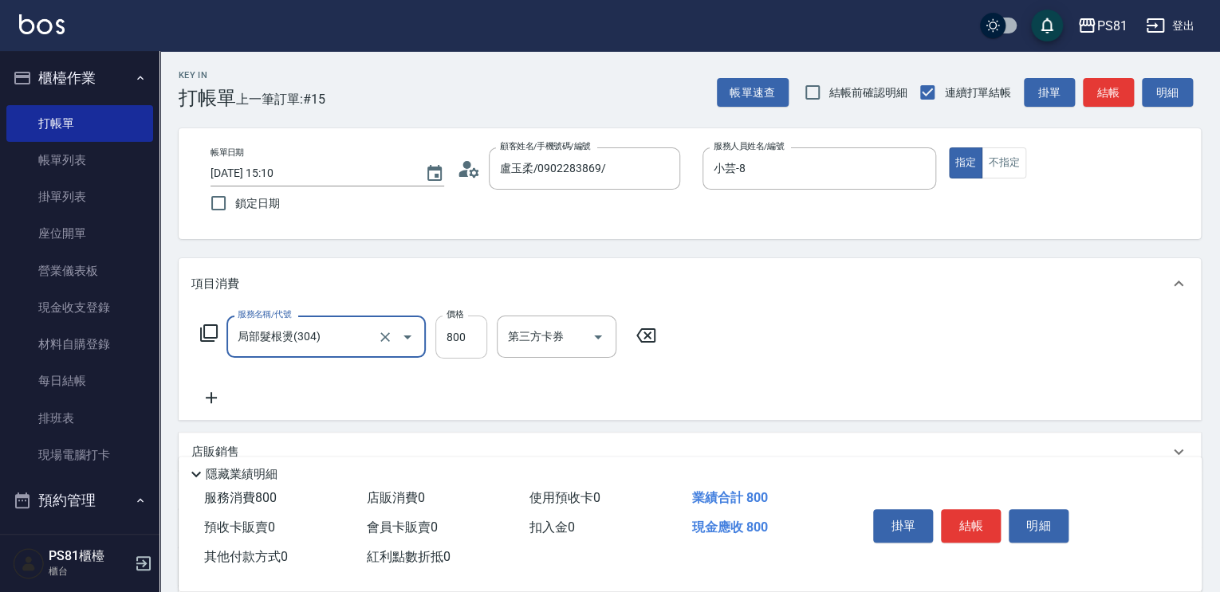
type input "局部髮根燙(304)"
click at [464, 345] on input "800" at bounding box center [461, 337] width 52 height 43
type input "600"
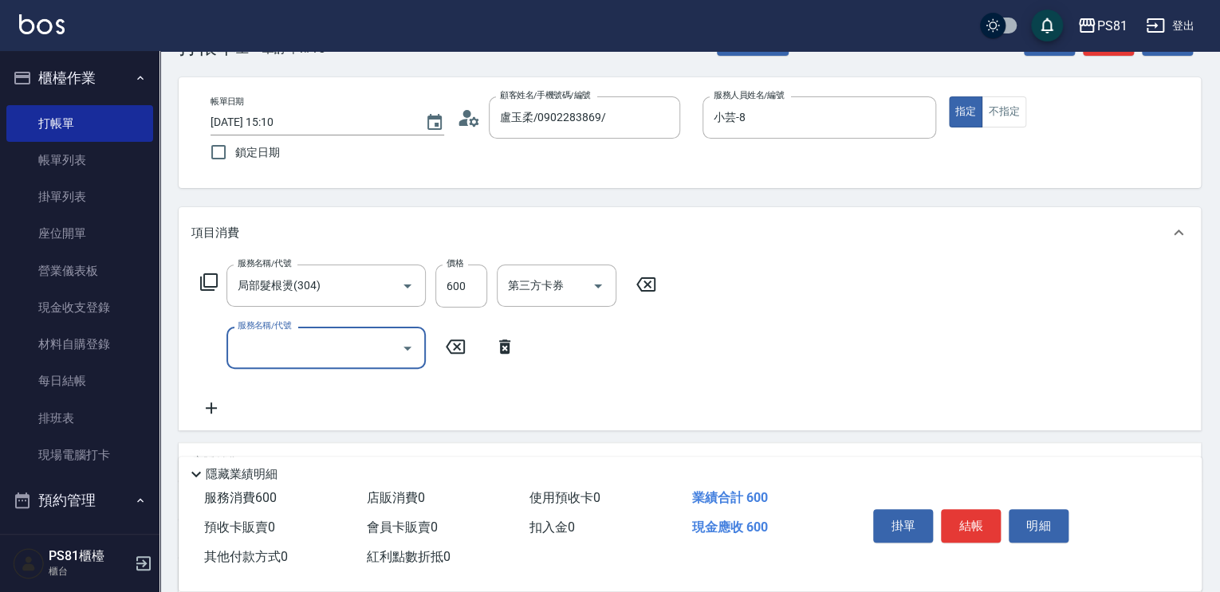
scroll to position [80, 0]
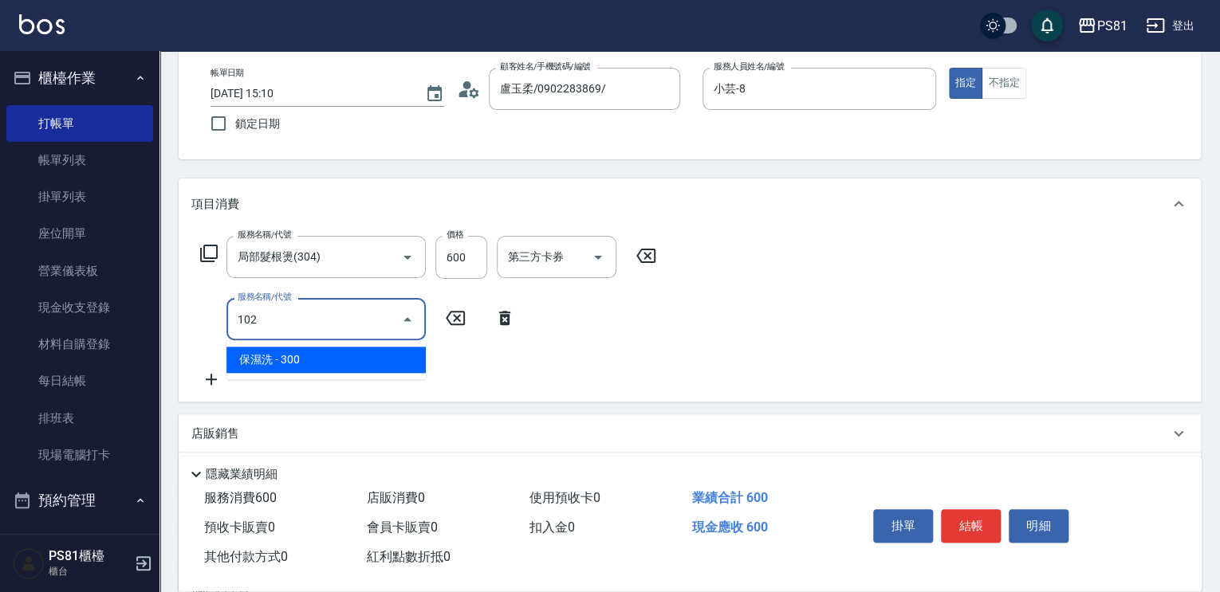
type input "保濕洗(102)"
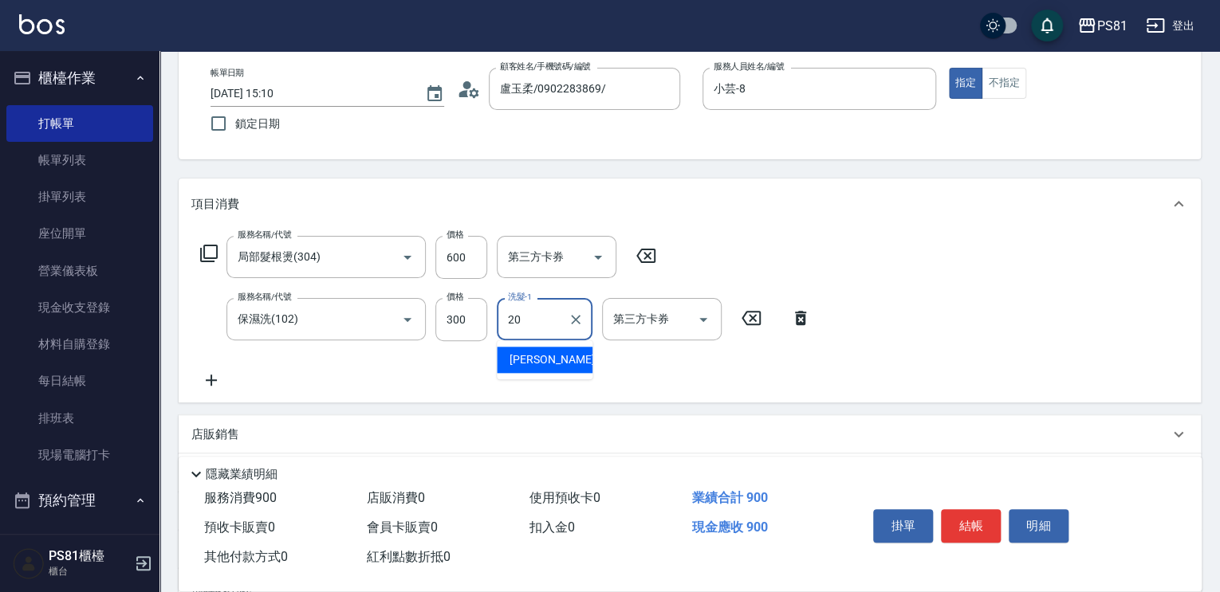
type input "[PERSON_NAME]-20"
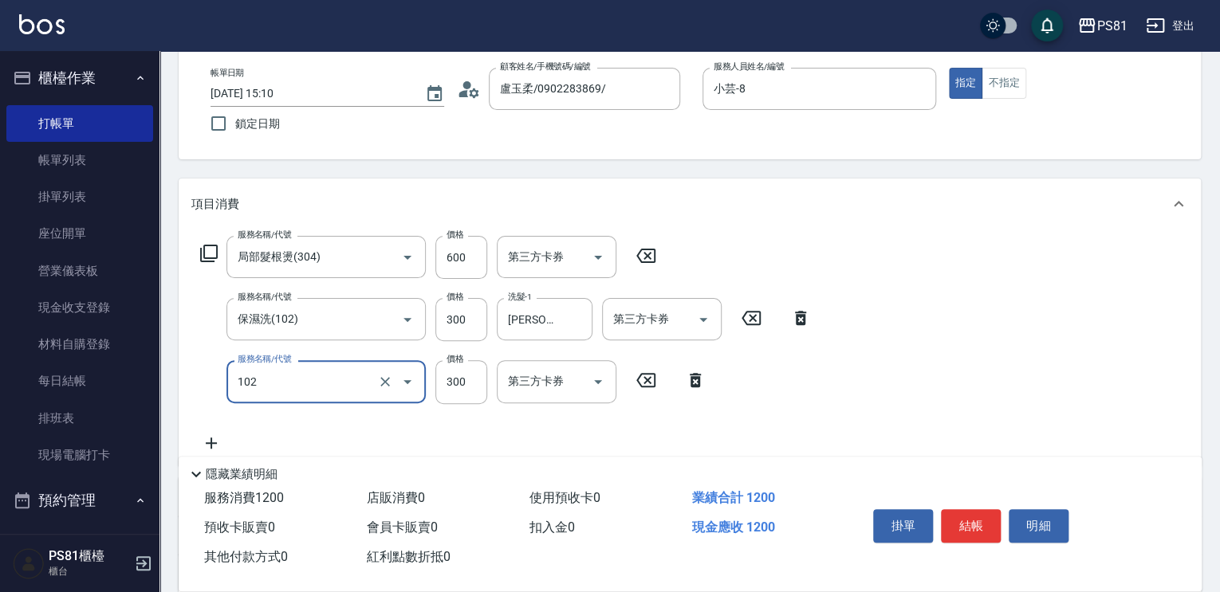
type input "保濕洗(102)"
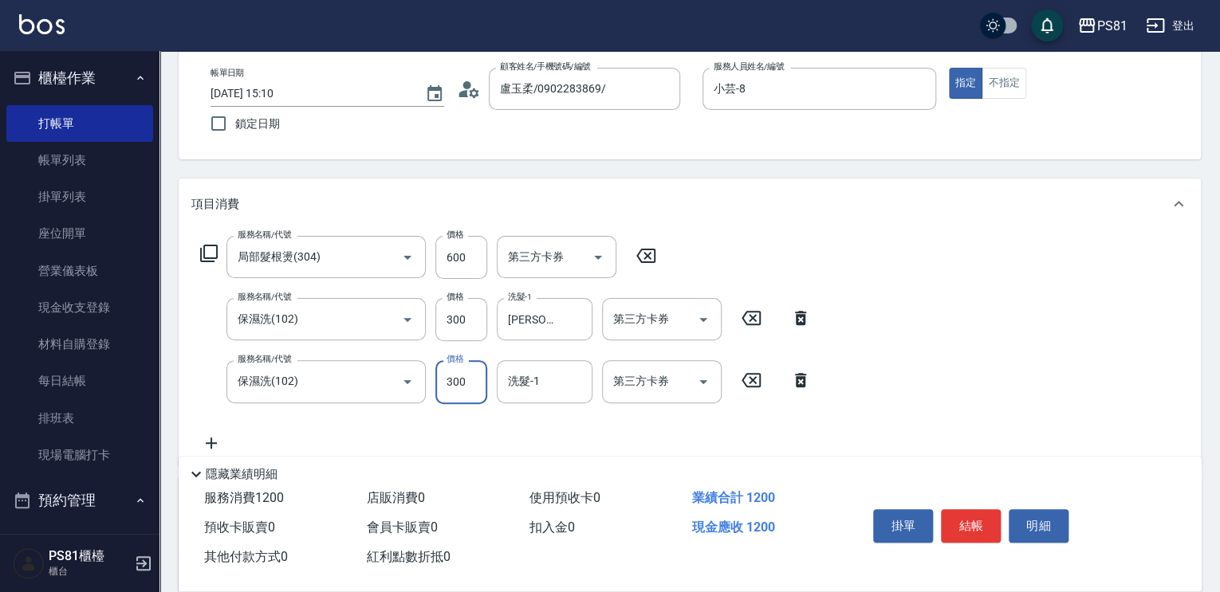
click at [456, 391] on input "300" at bounding box center [461, 381] width 52 height 43
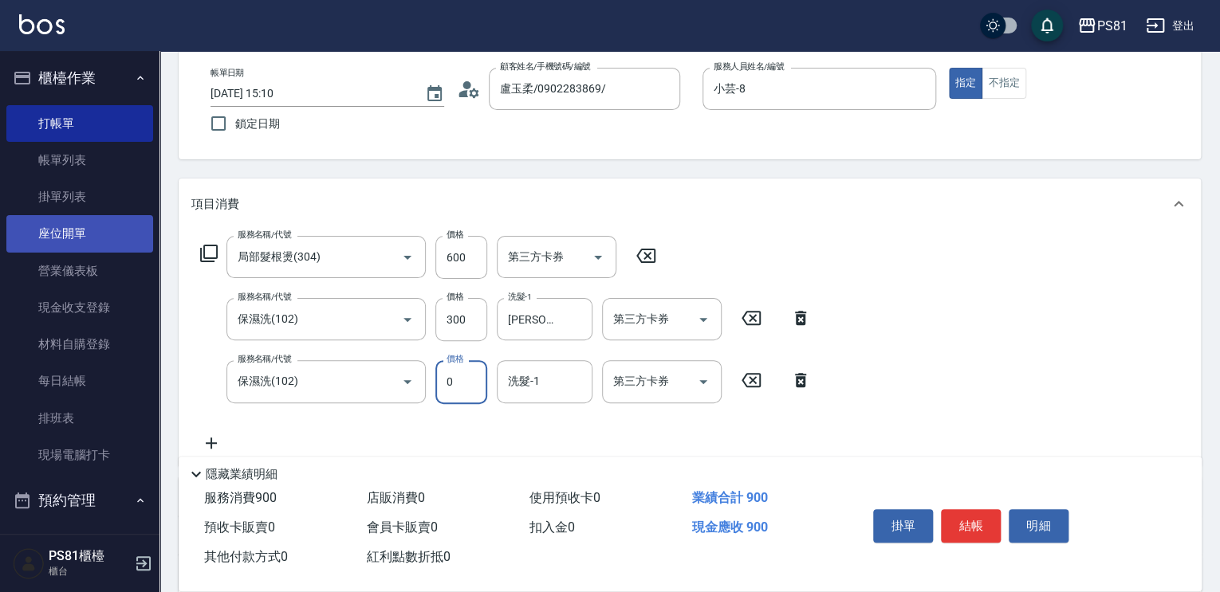
type input "0"
type input "[PERSON_NAME]-20"
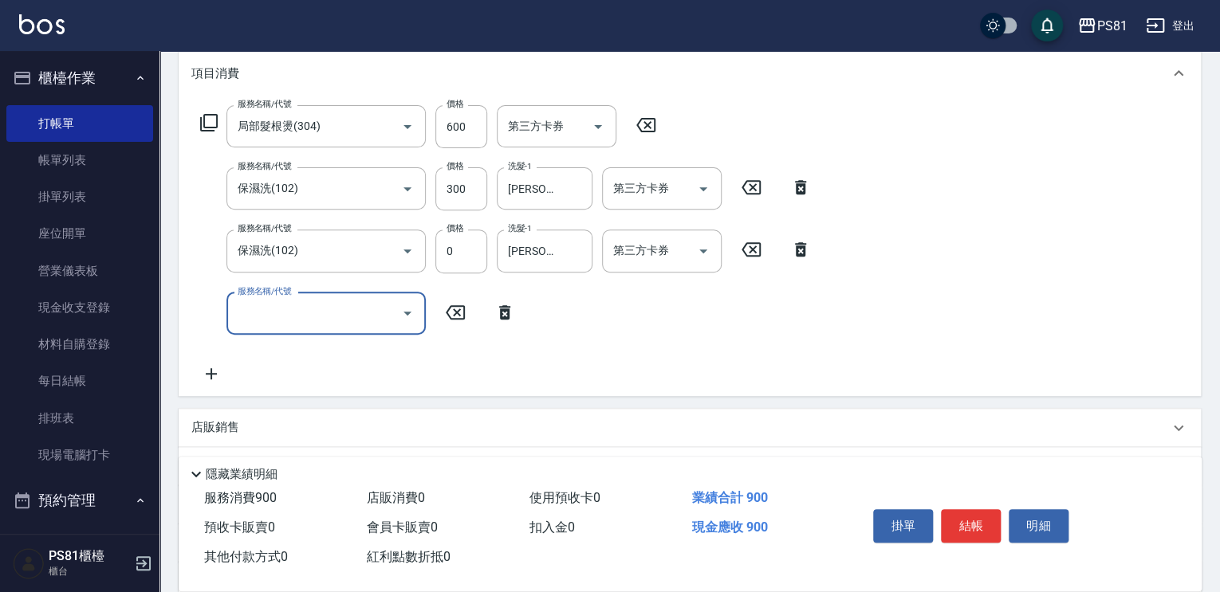
scroll to position [239, 0]
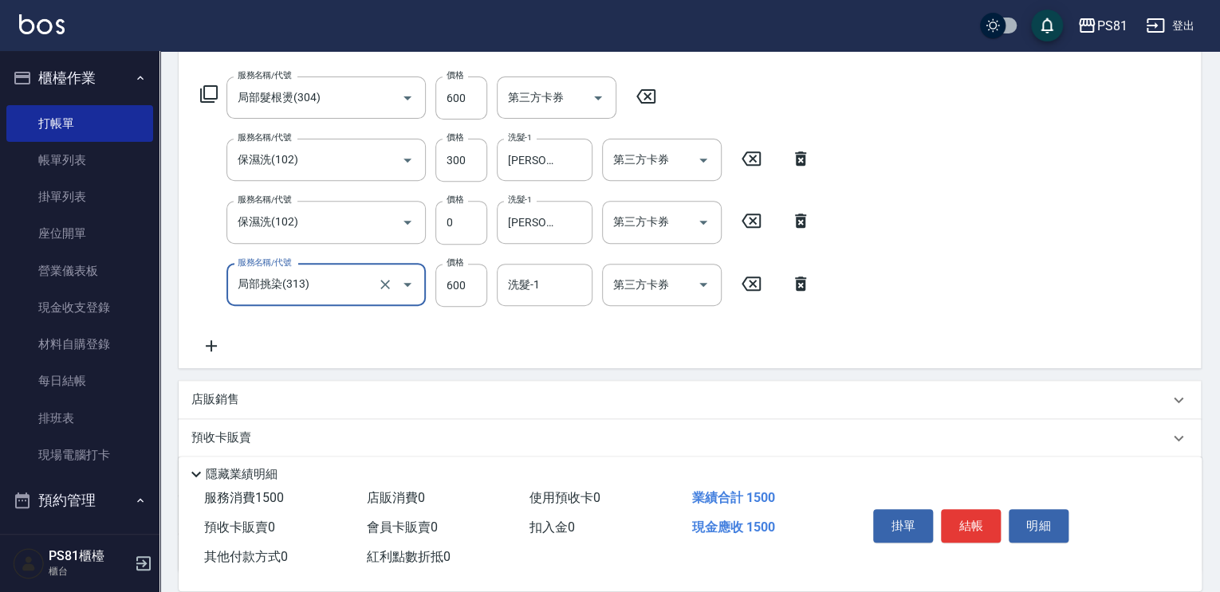
type input "局部挑染(313)"
type input "800"
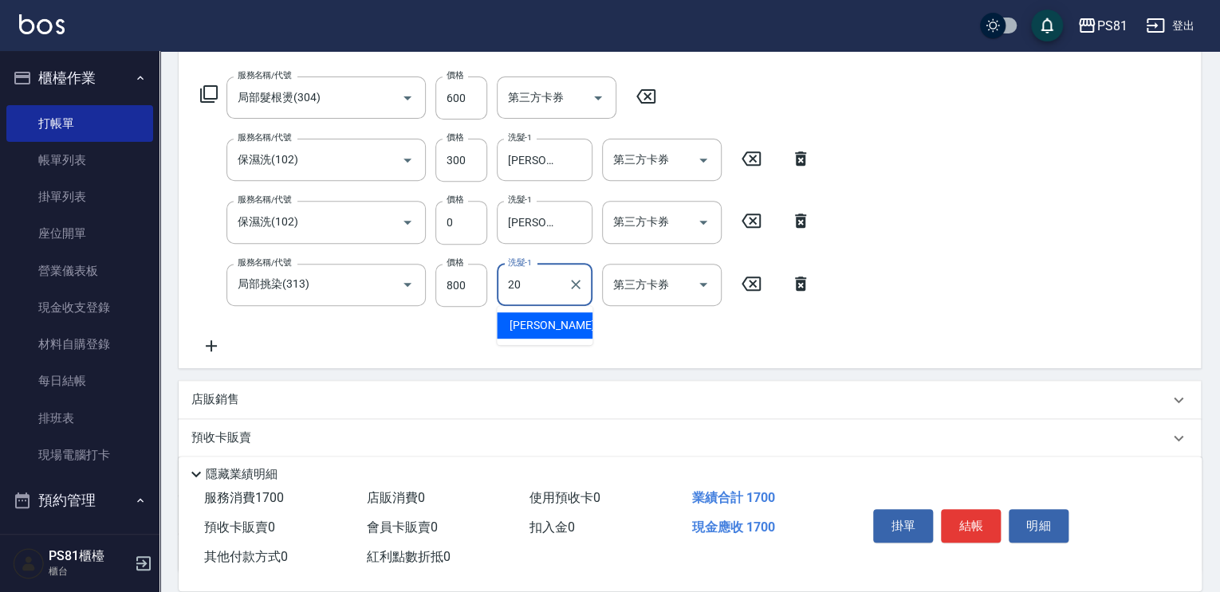
type input "[PERSON_NAME]-20"
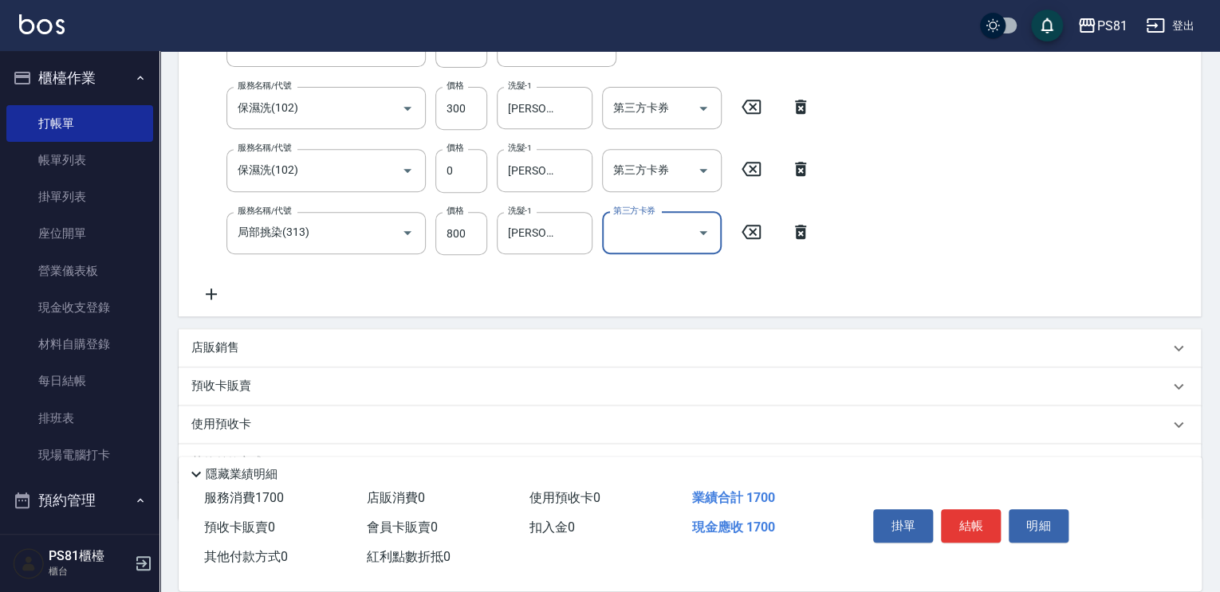
scroll to position [319, 0]
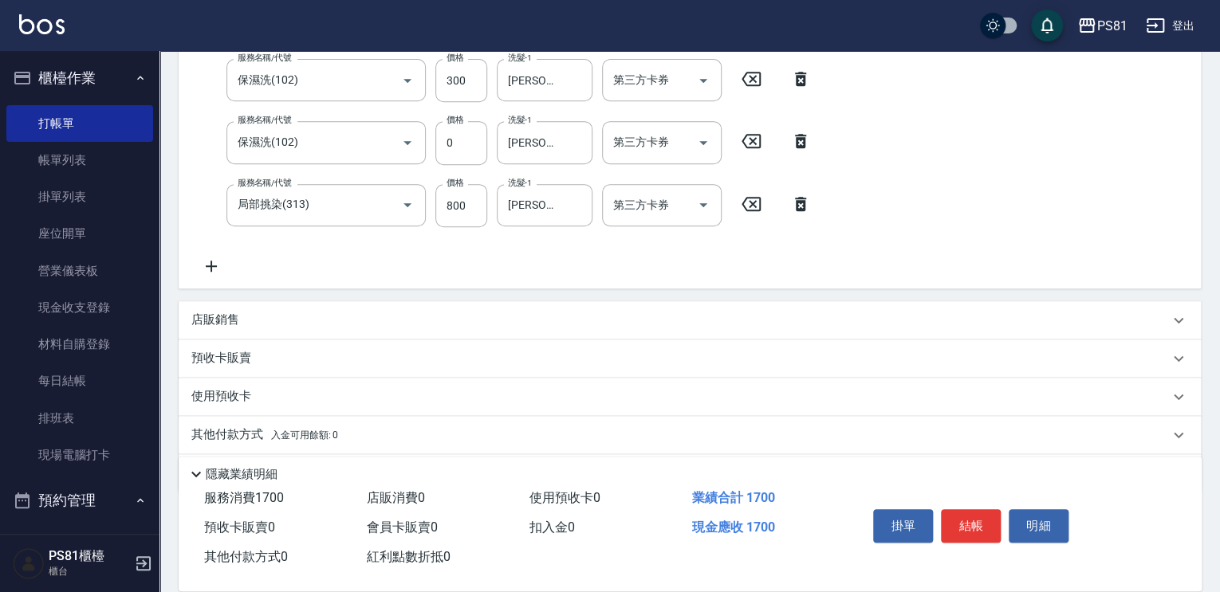
click at [213, 278] on div "服務名稱/代號 局部髮根燙(304) 服務名稱/代號 價格 600 價格 第三方卡券 第三方卡券 服務名稱/代號 保濕洗(102) 服務名稱/代號 價格 30…" at bounding box center [690, 139] width 1022 height 298
click at [209, 265] on icon at bounding box center [211, 266] width 11 height 11
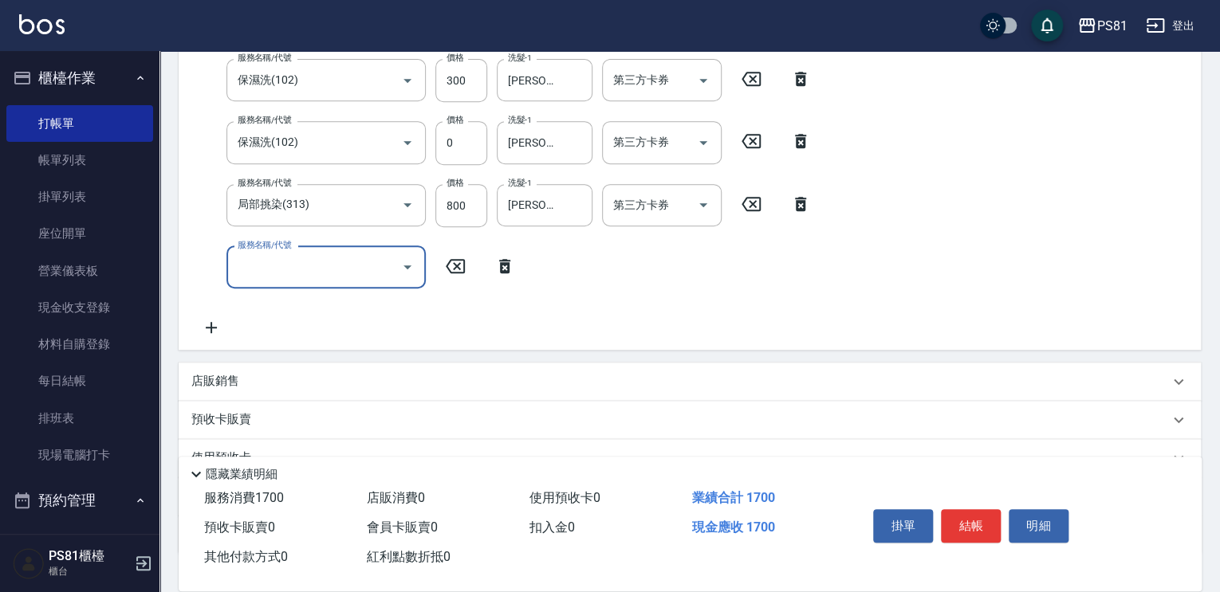
click at [287, 272] on input "服務名稱/代號" at bounding box center [314, 268] width 161 height 28
type input "B級單剪(1011)"
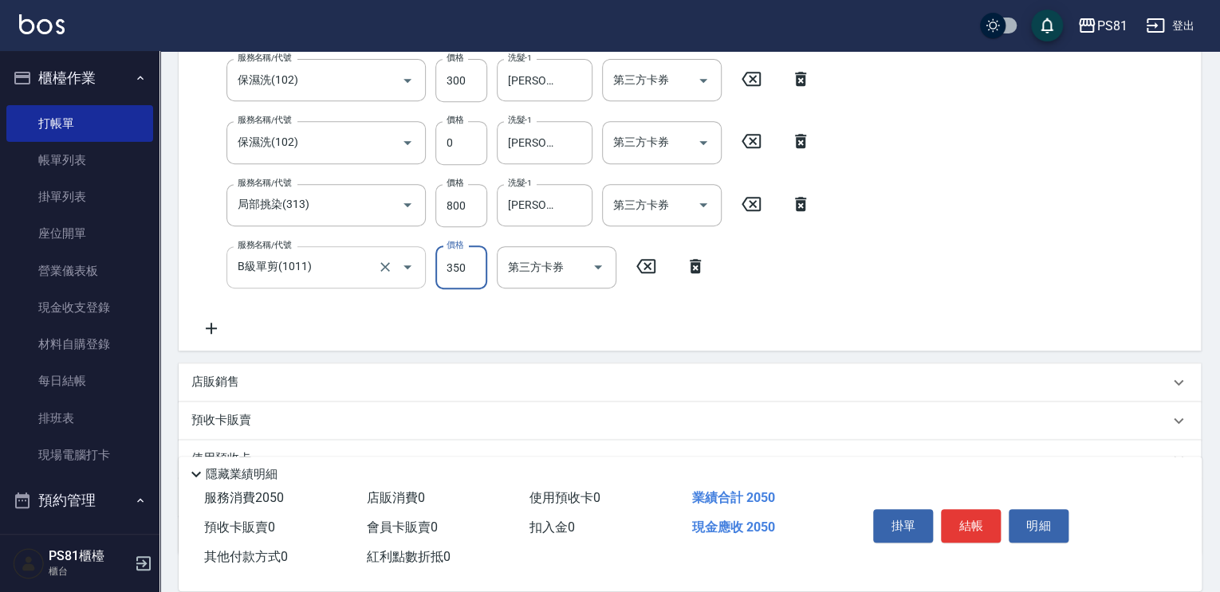
scroll to position [316, 0]
click at [993, 515] on button "結帳" at bounding box center [971, 525] width 60 height 33
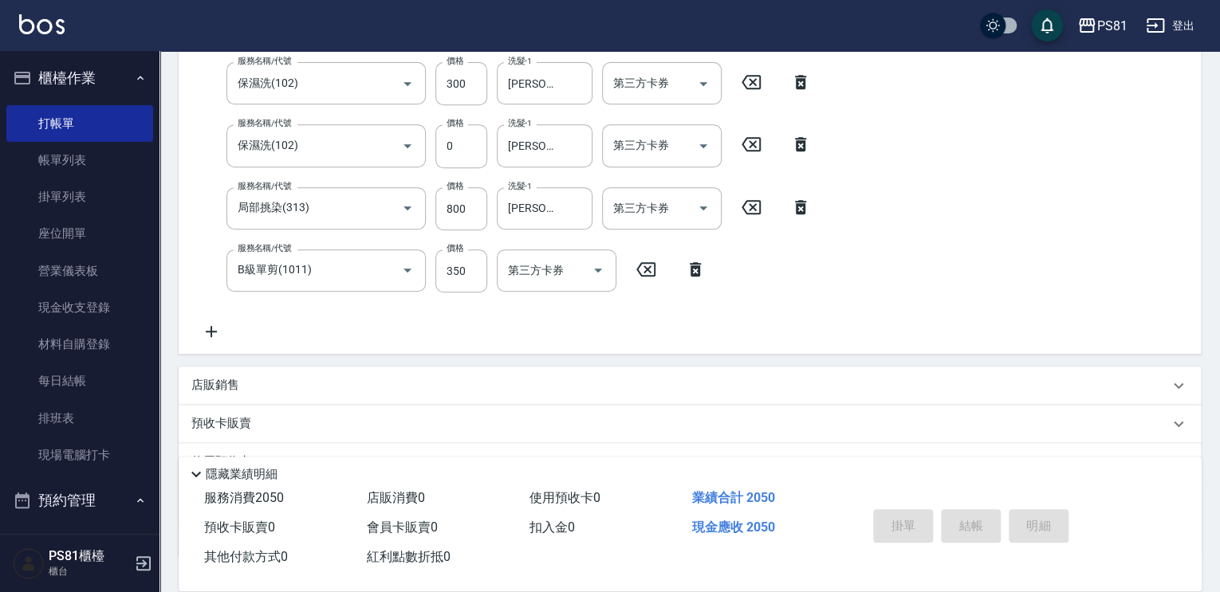
type input "[DATE] 15:31"
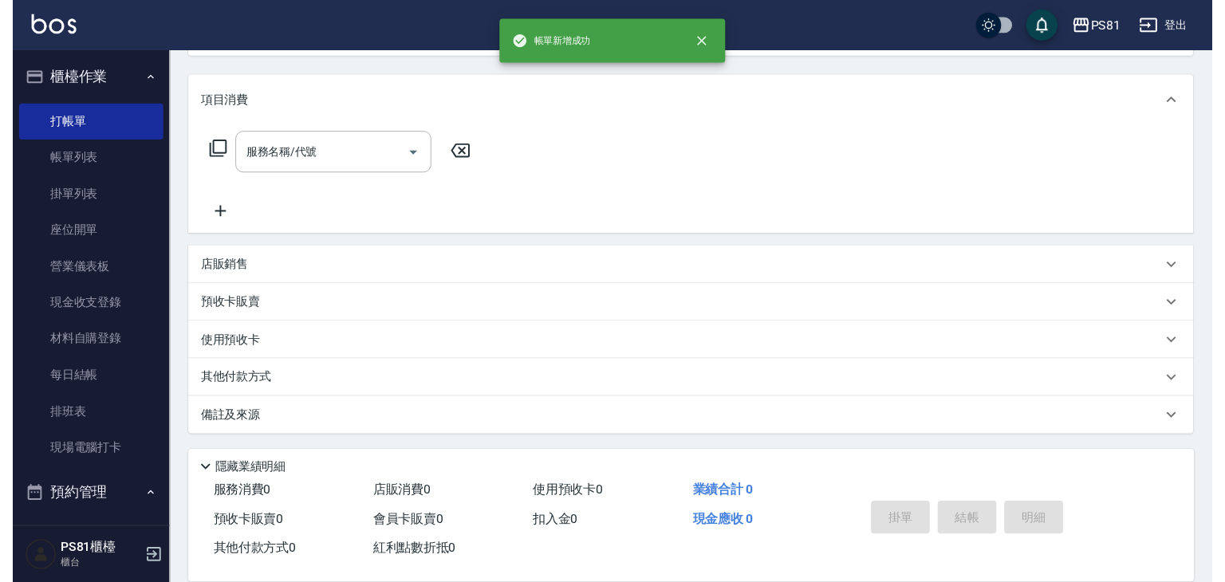
scroll to position [0, 0]
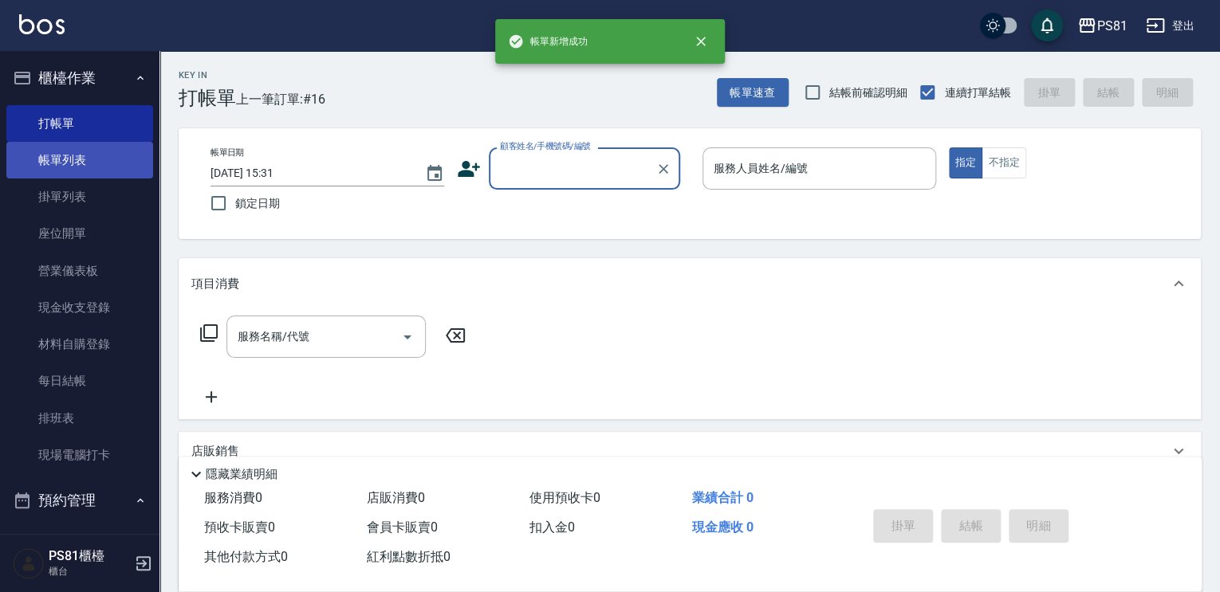
click at [90, 147] on link "帳單列表" at bounding box center [79, 160] width 147 height 37
